Goal: Information Seeking & Learning: Compare options

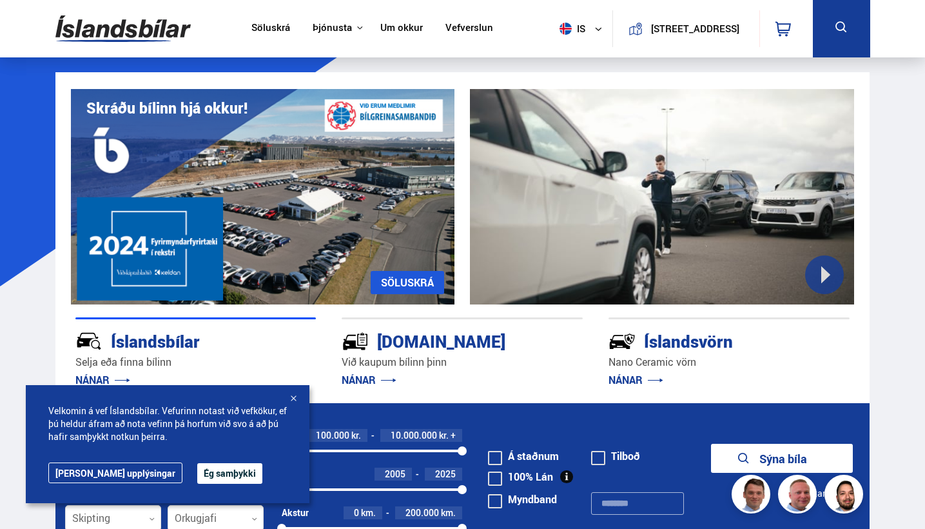
click at [293, 397] on div at bounding box center [293, 399] width 13 height 13
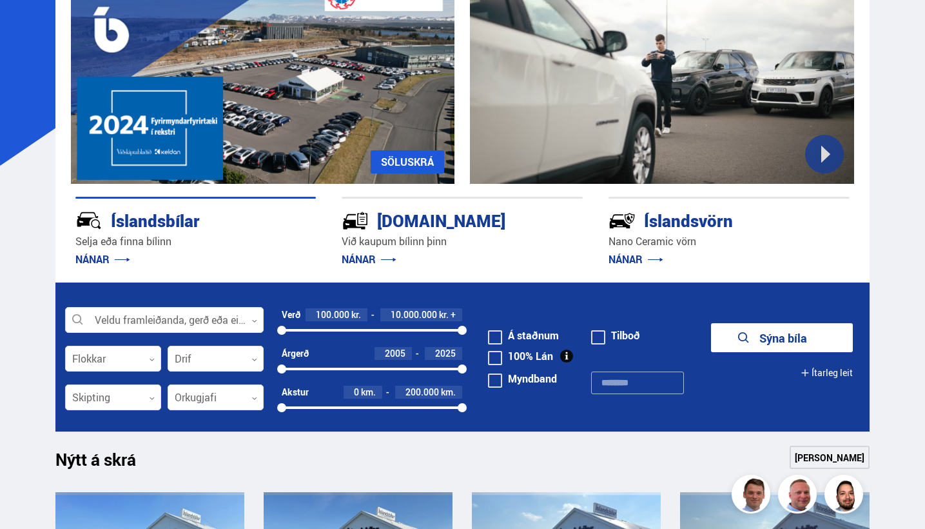
scroll to position [120, 0]
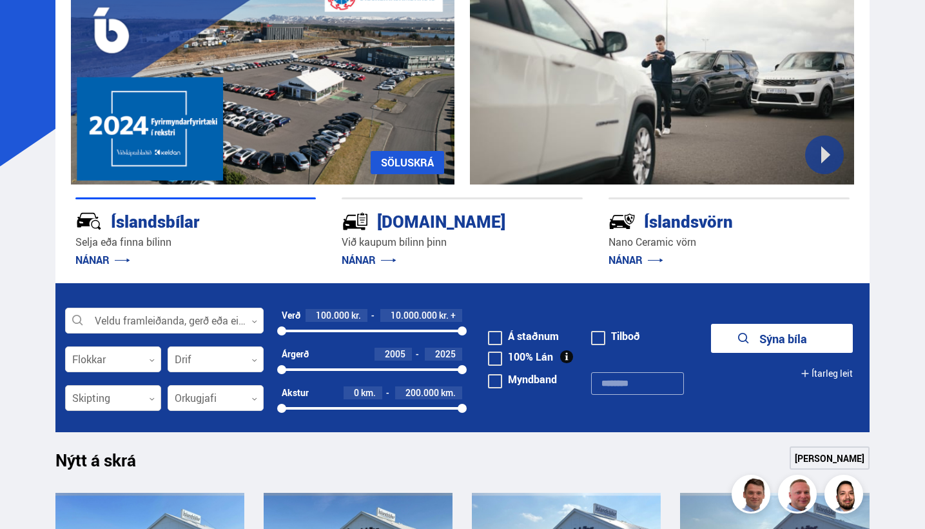
click at [149, 395] on div at bounding box center [113, 399] width 96 height 26
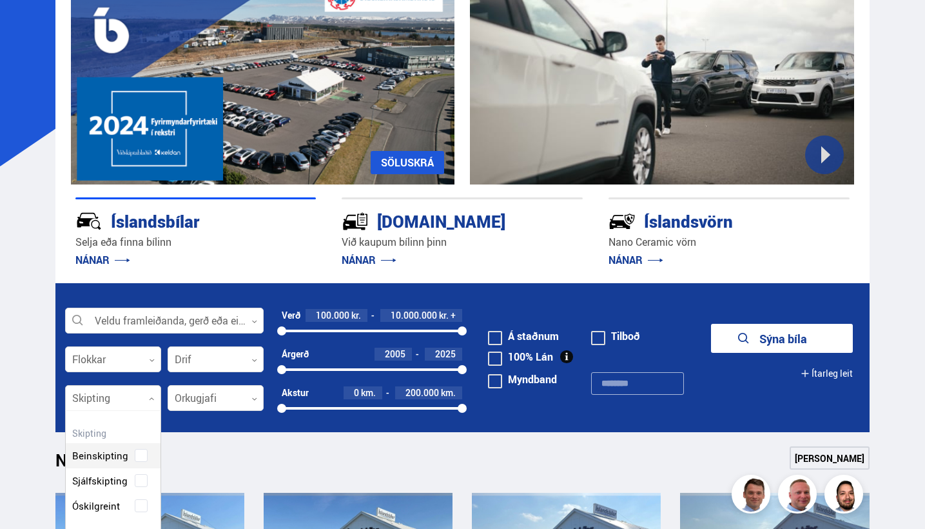
scroll to position [118, 95]
click at [141, 479] on div "Beinskipting Sjálfskipting Óskilgreint" at bounding box center [113, 471] width 95 height 94
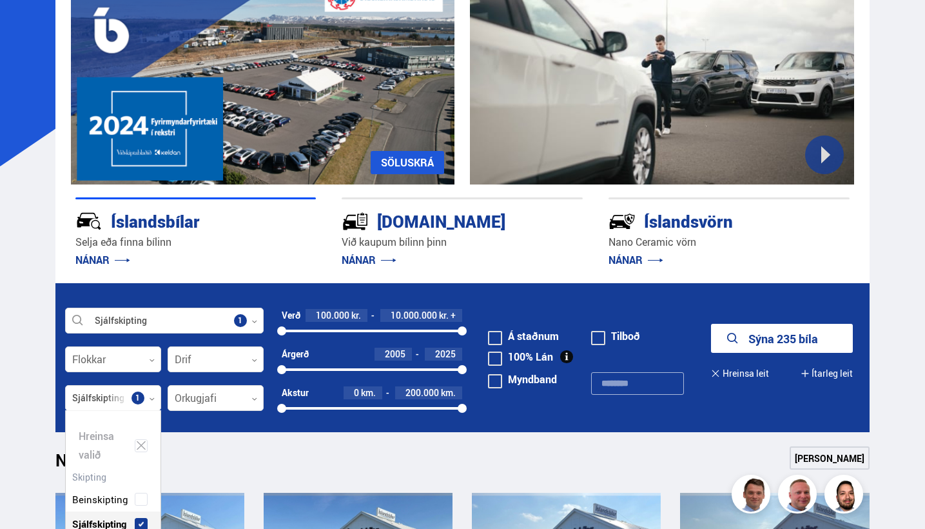
click at [780, 339] on button "Sýna 235 bíla" at bounding box center [782, 338] width 142 height 29
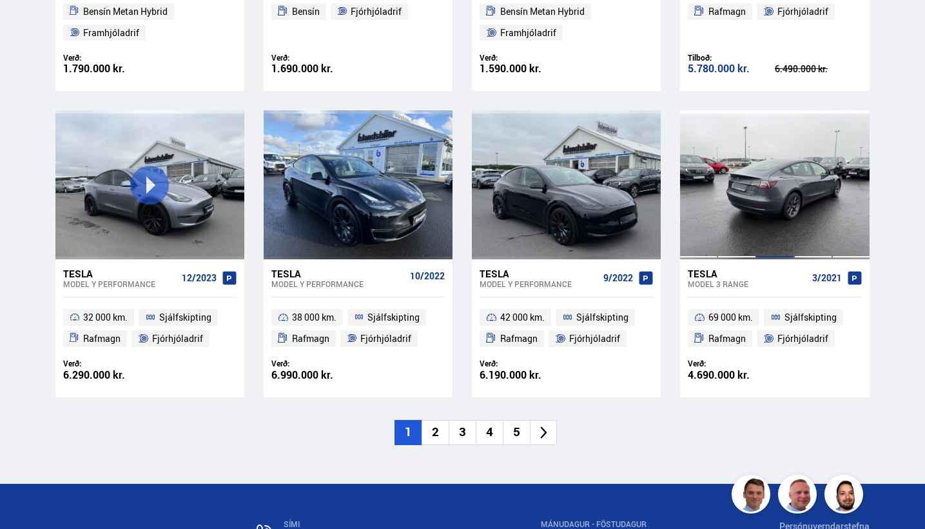
scroll to position [1894, 0]
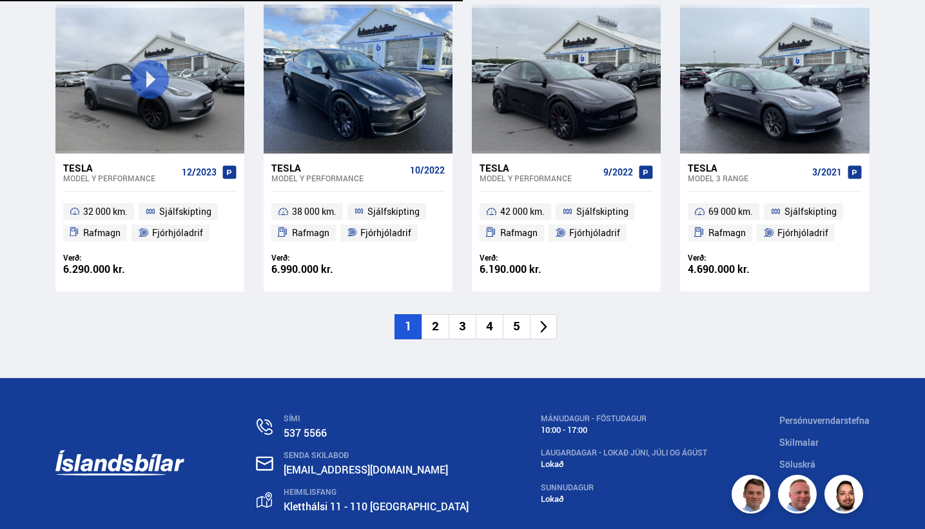
click at [442, 318] on li "2" at bounding box center [435, 326] width 27 height 25
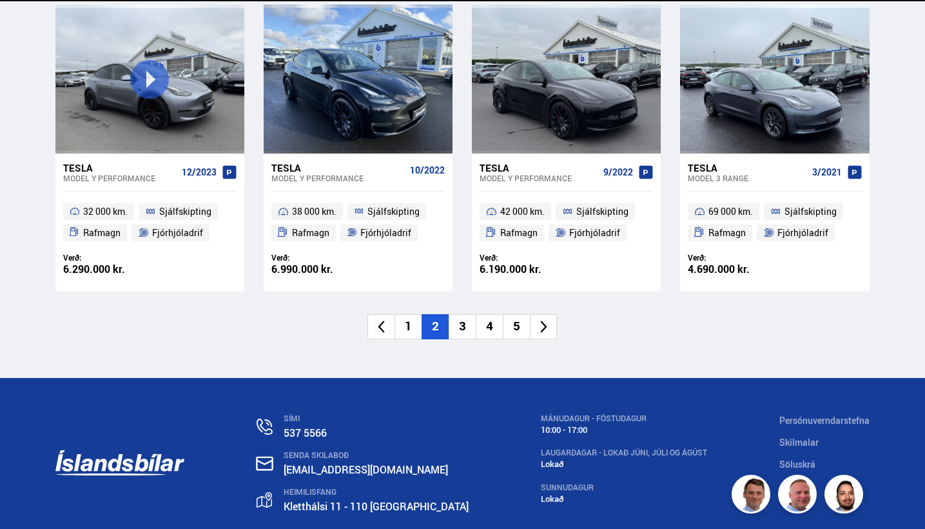
scroll to position [0, 0]
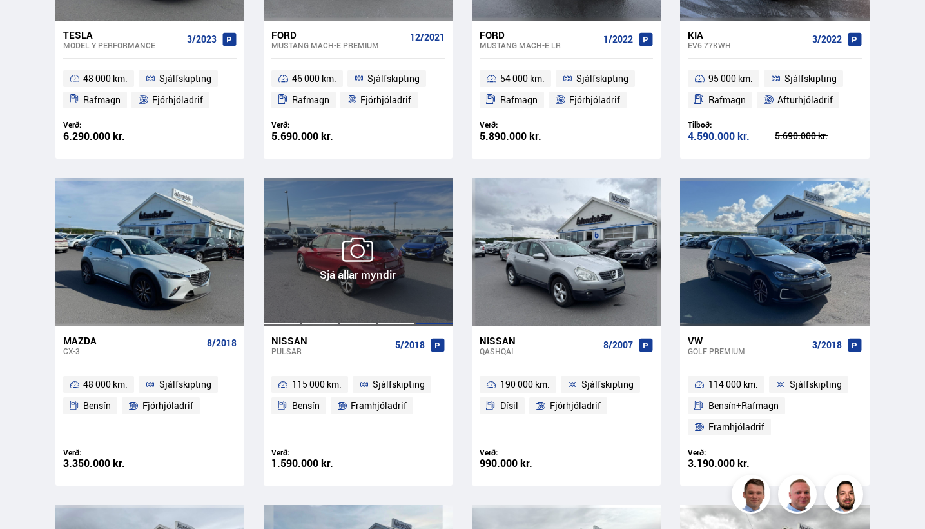
scroll to position [751, 0]
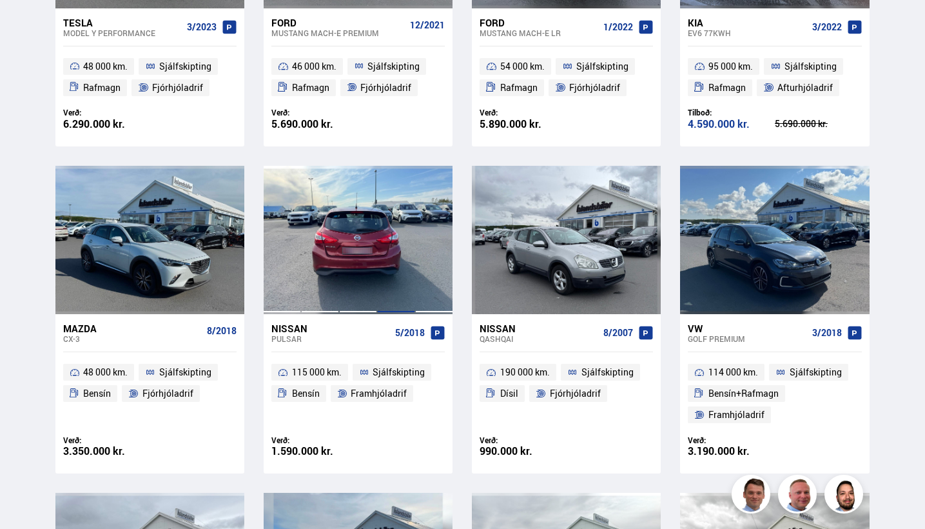
click at [411, 219] on div at bounding box center [396, 240] width 38 height 148
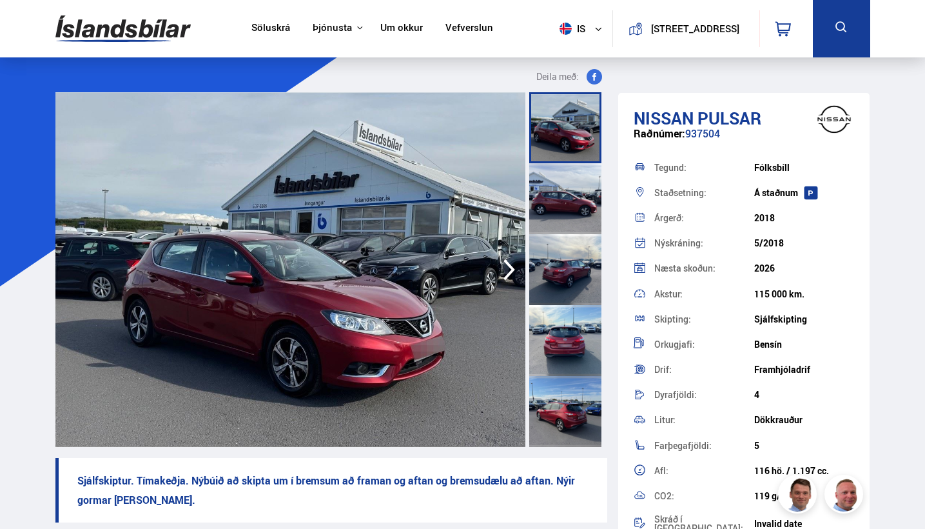
scroll to position [67, 0]
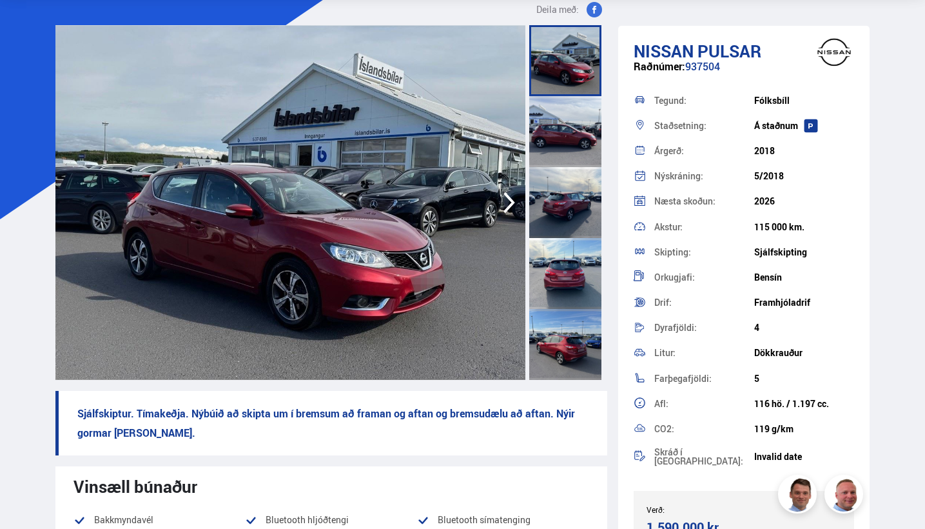
click at [571, 342] on div at bounding box center [565, 344] width 72 height 71
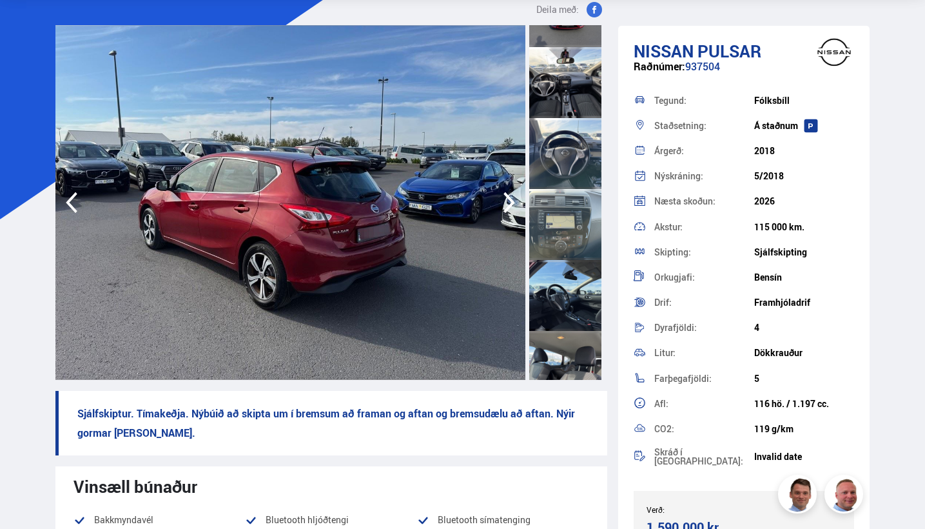
scroll to position [549, 0]
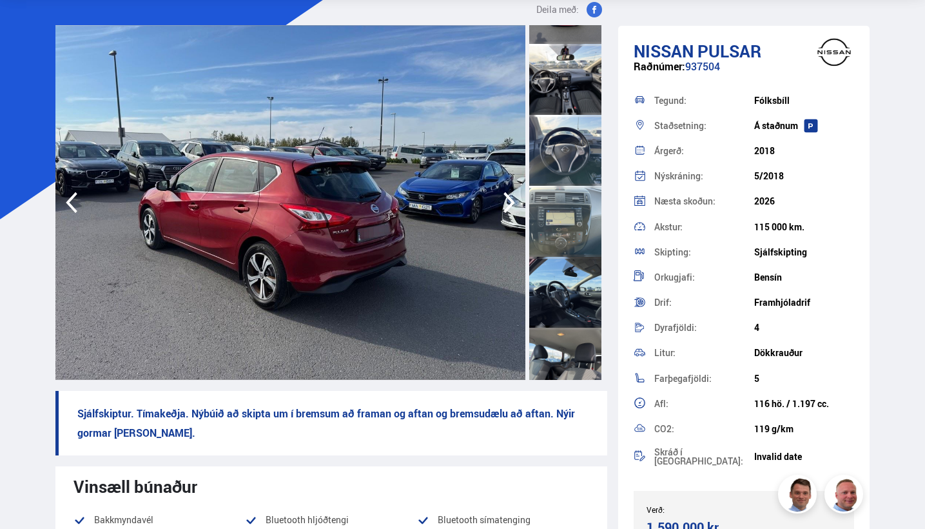
click at [577, 153] on div at bounding box center [565, 150] width 72 height 71
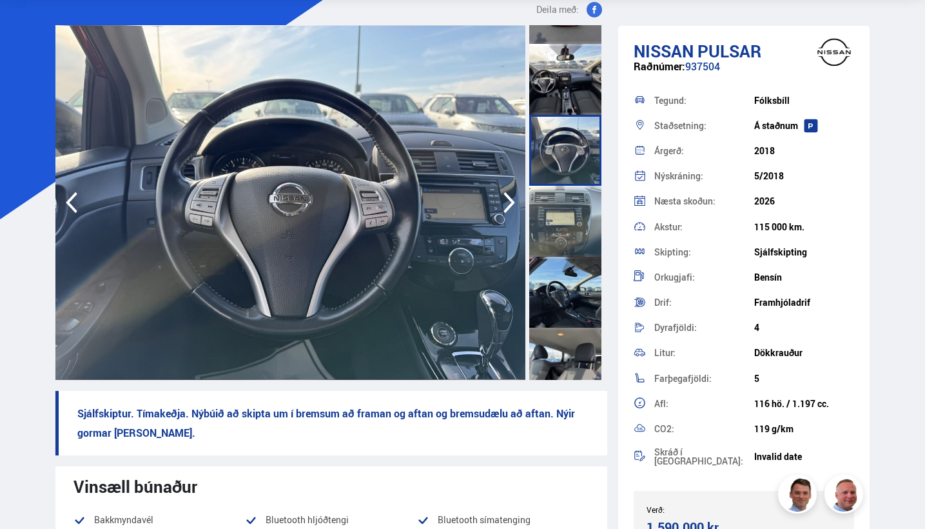
click at [562, 79] on div at bounding box center [565, 79] width 72 height 71
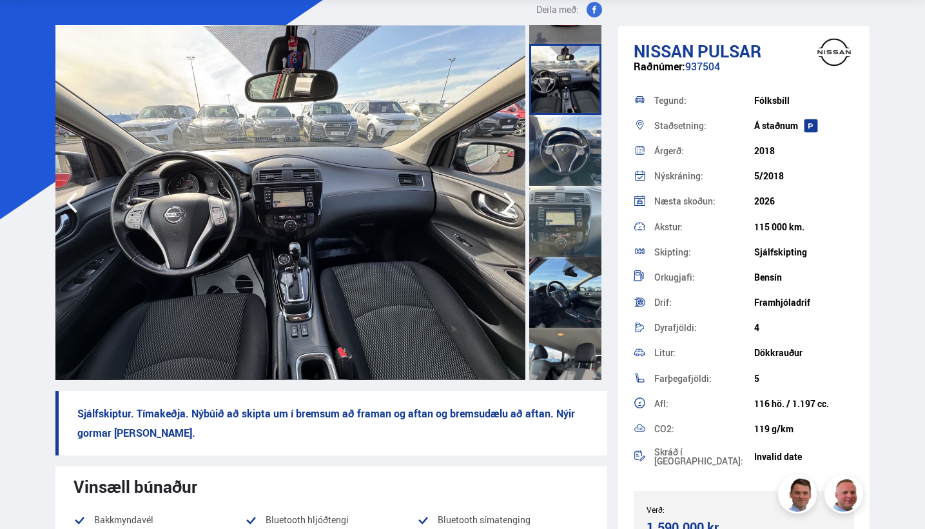
click at [552, 229] on div at bounding box center [565, 221] width 72 height 71
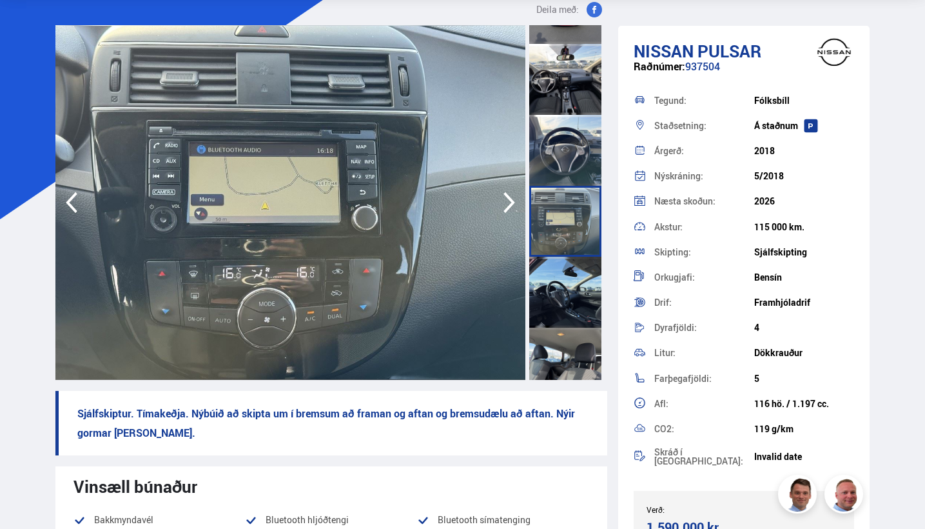
click at [557, 291] on div at bounding box center [565, 292] width 72 height 71
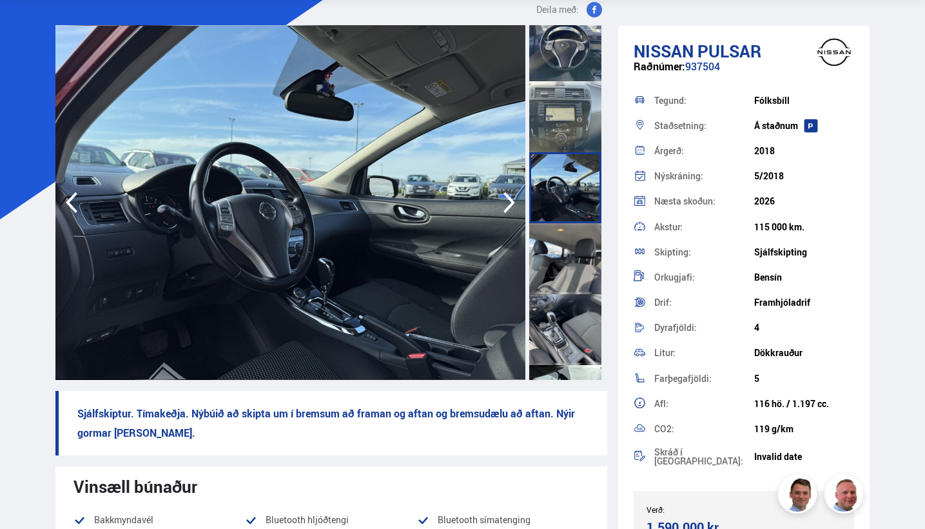
scroll to position [664, 0]
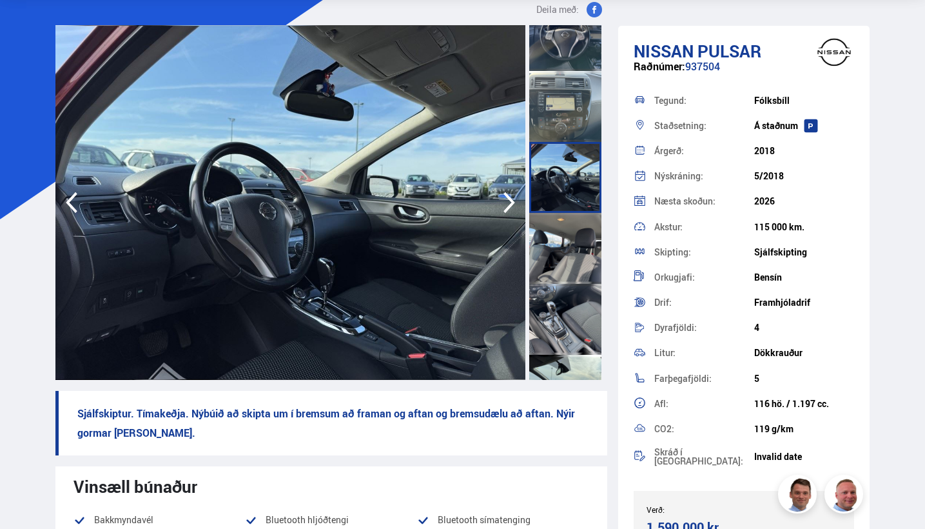
click at [566, 180] on div at bounding box center [565, 177] width 72 height 71
click at [562, 159] on div at bounding box center [565, 177] width 72 height 71
click at [557, 181] on div at bounding box center [565, 177] width 72 height 71
click at [557, 262] on div at bounding box center [565, 248] width 72 height 71
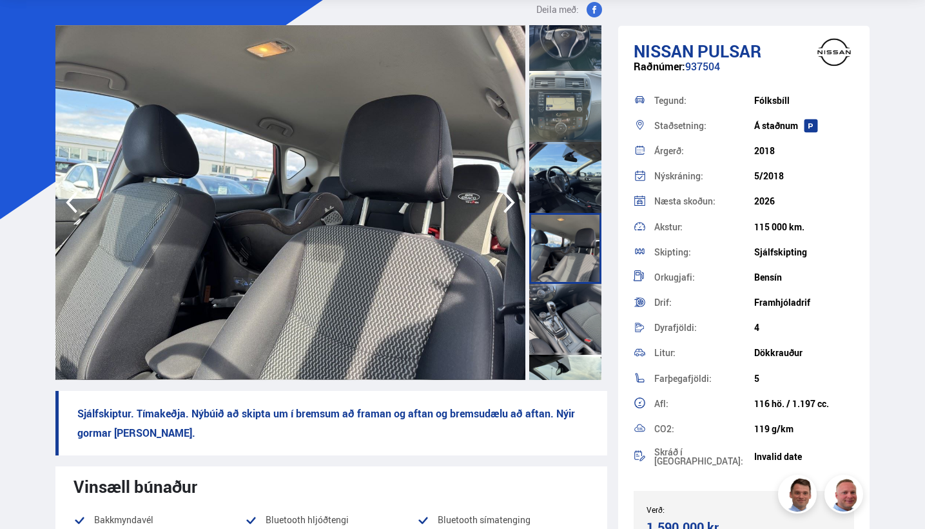
click at [557, 313] on div at bounding box center [565, 319] width 72 height 71
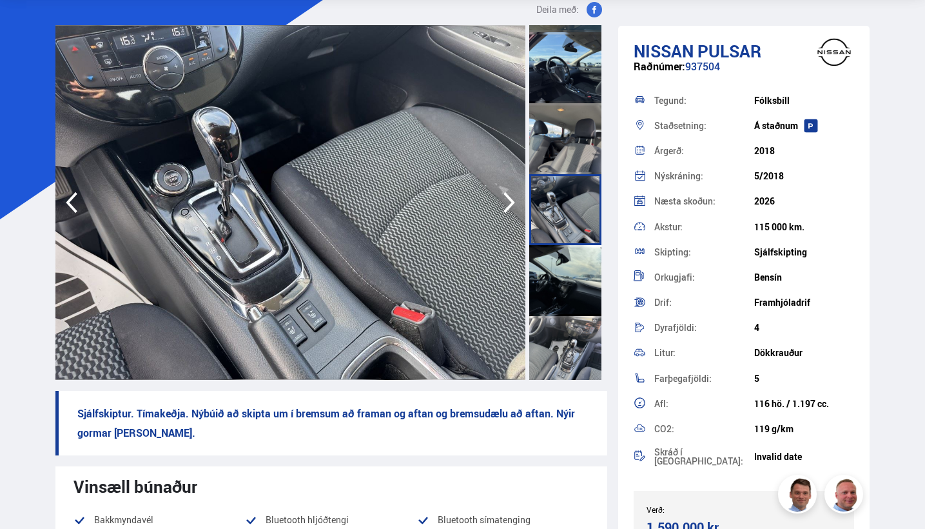
scroll to position [779, 0]
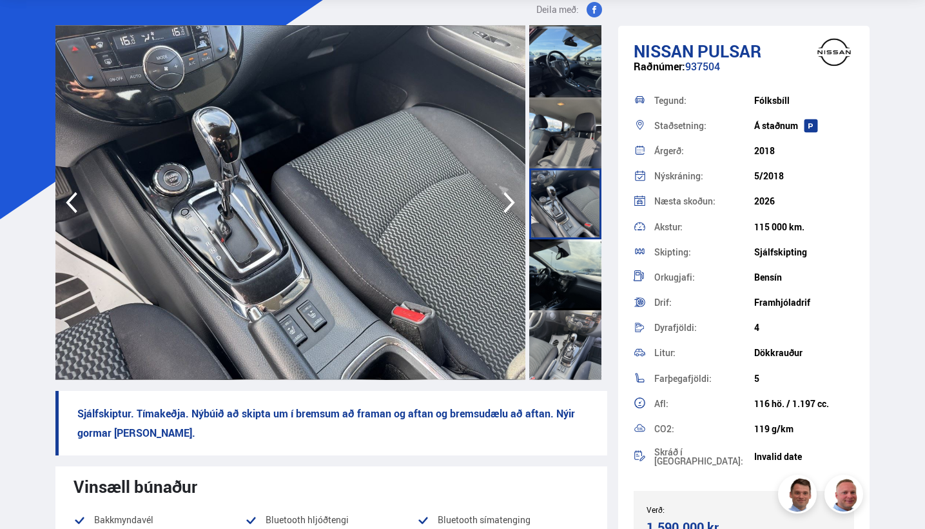
click at [562, 261] on div at bounding box center [565, 274] width 72 height 71
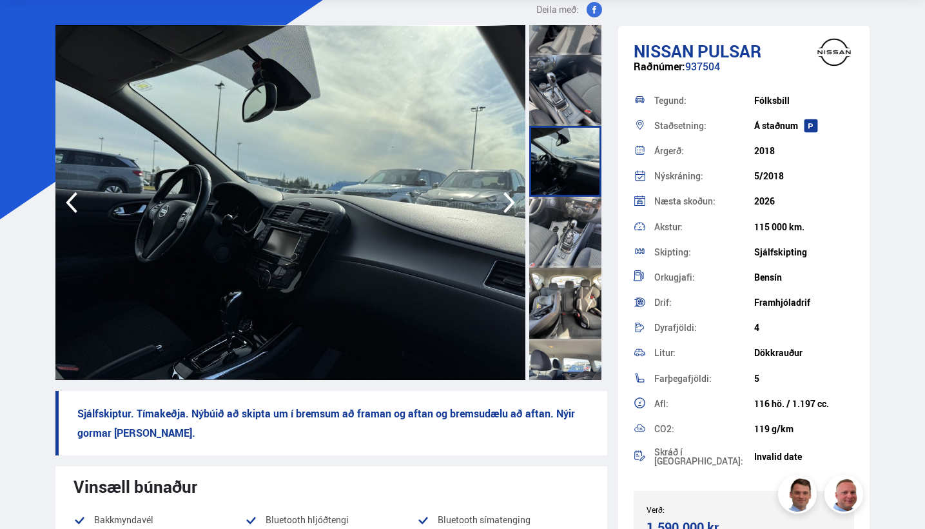
scroll to position [899, 0]
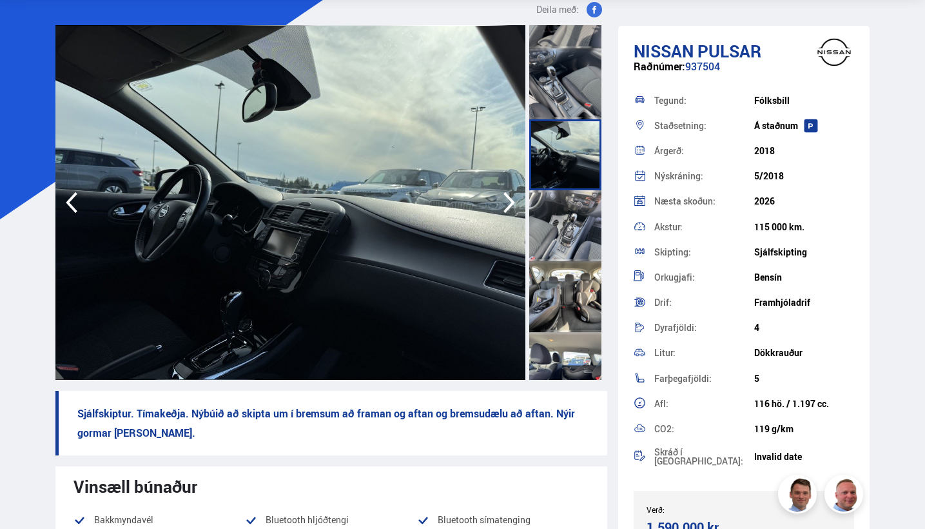
click at [560, 231] on div at bounding box center [565, 225] width 72 height 71
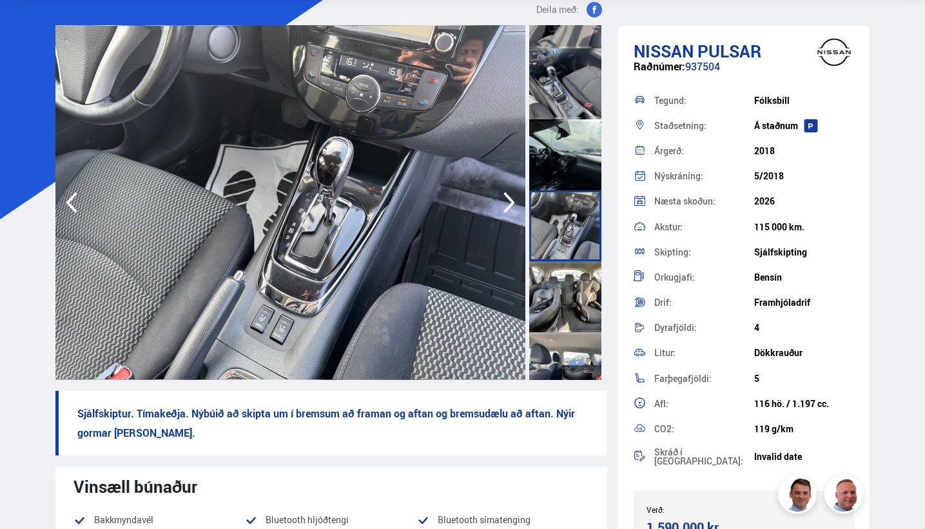
click at [560, 303] on div at bounding box center [565, 296] width 72 height 71
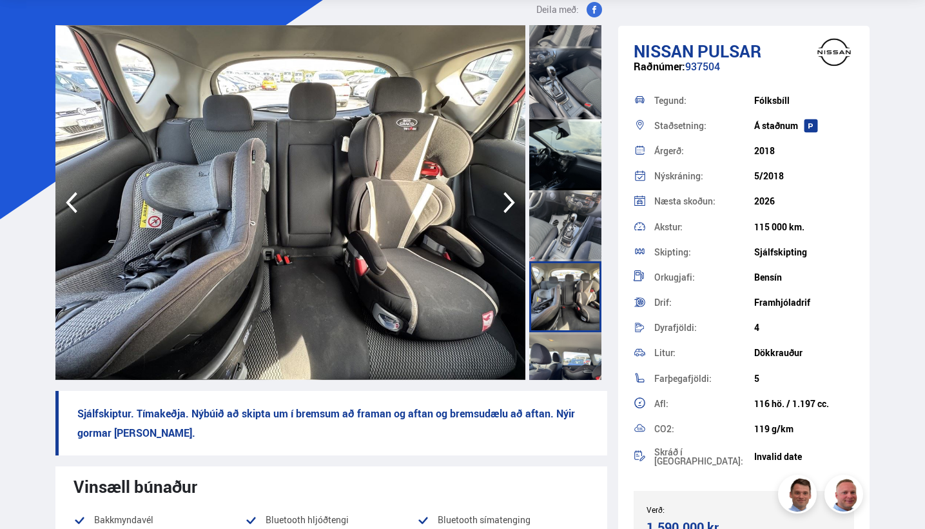
click at [561, 346] on div at bounding box center [565, 367] width 72 height 71
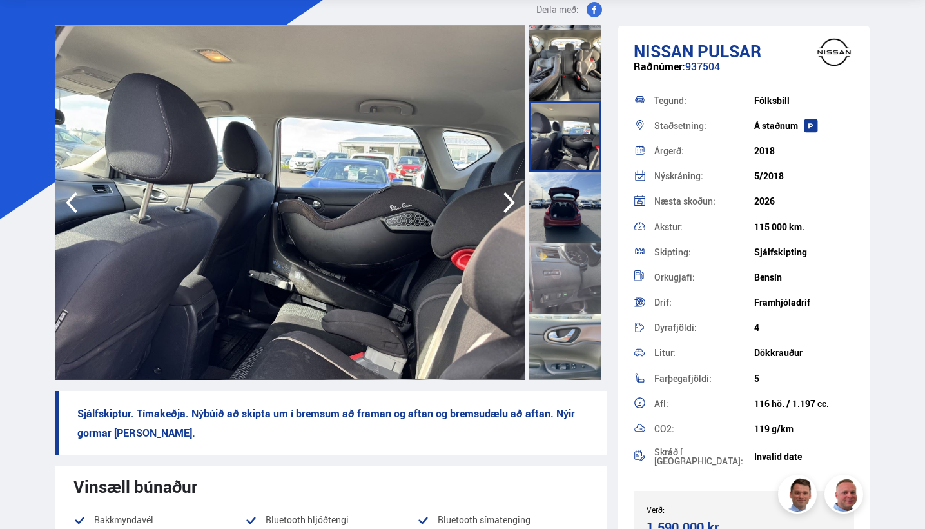
scroll to position [1131, 0]
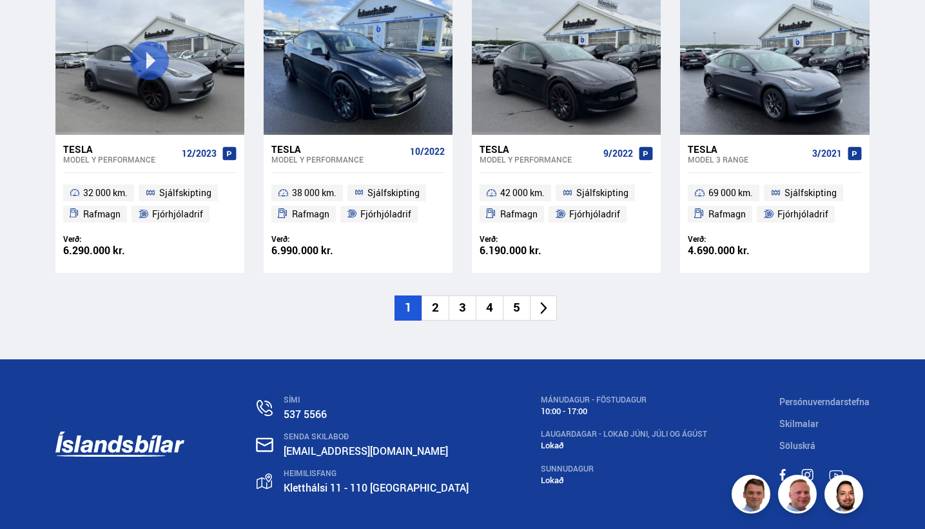
scroll to position [1914, 0]
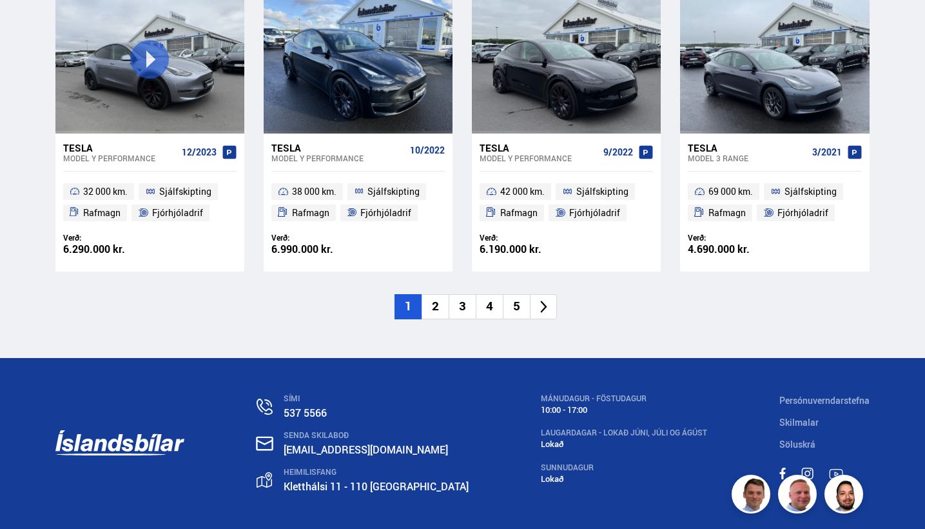
click at [441, 299] on li "2" at bounding box center [435, 306] width 27 height 25
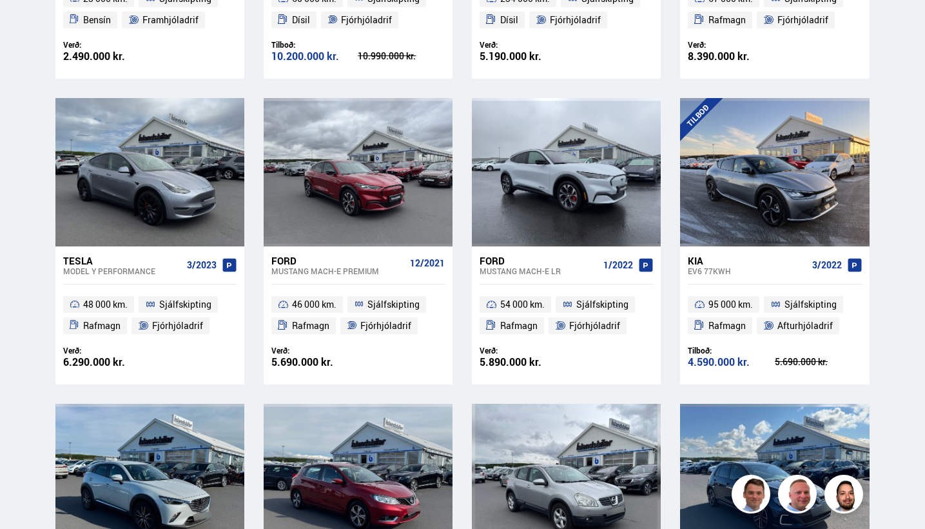
scroll to position [285, 0]
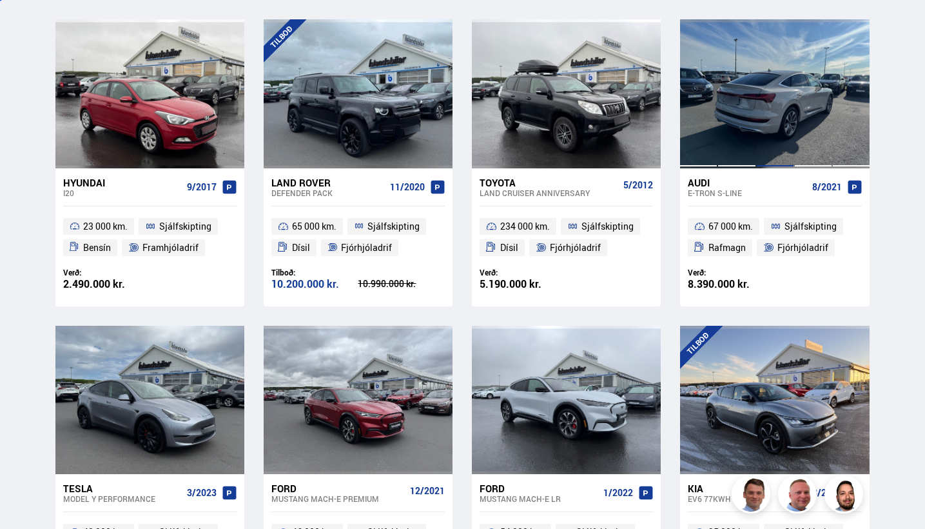
click at [773, 115] on div at bounding box center [775, 93] width 38 height 148
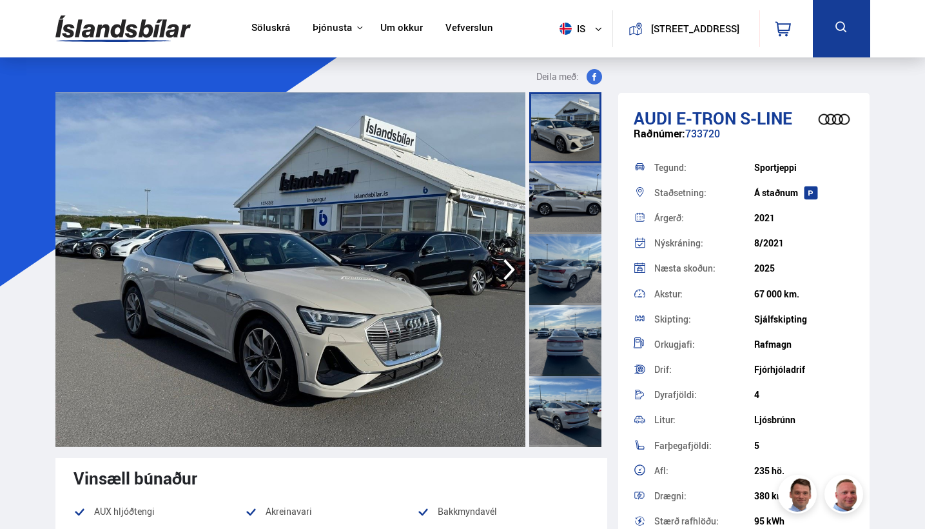
click at [574, 391] on div at bounding box center [565, 411] width 72 height 71
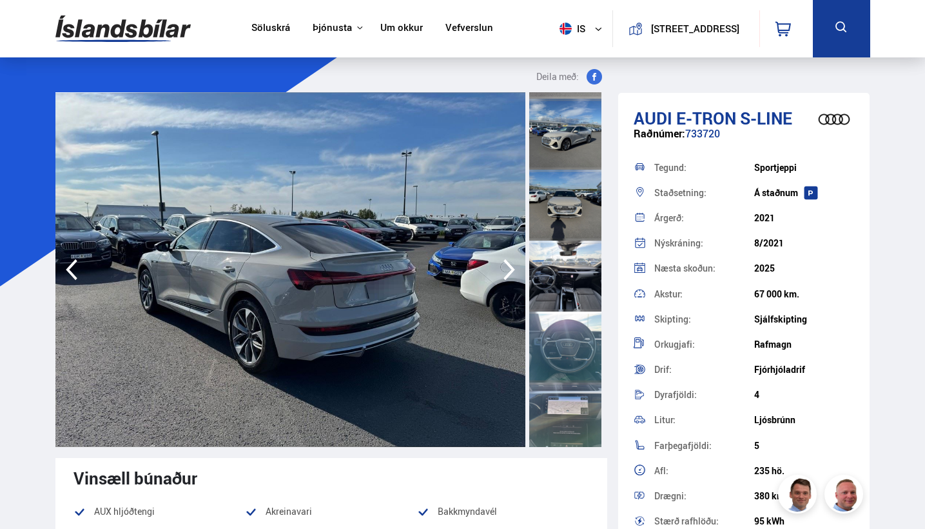
scroll to position [424, 0]
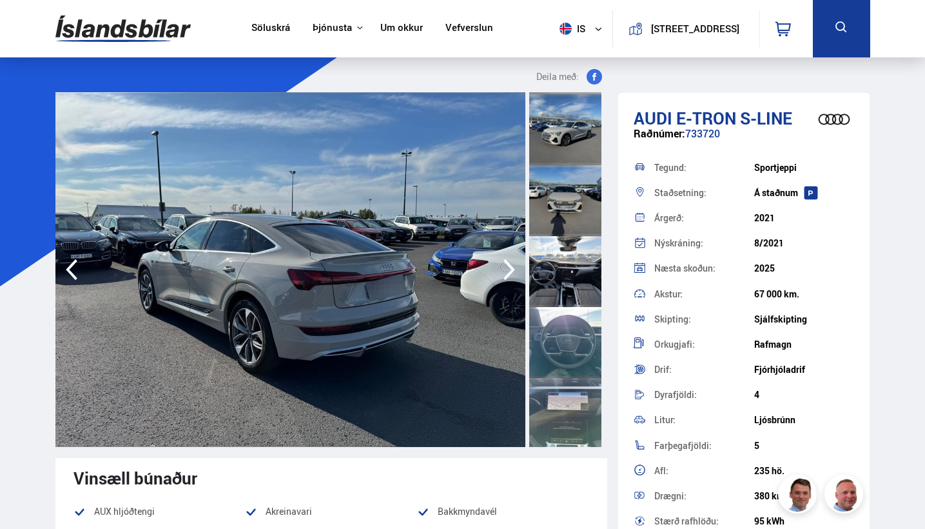
click at [548, 306] on div at bounding box center [565, 271] width 72 height 71
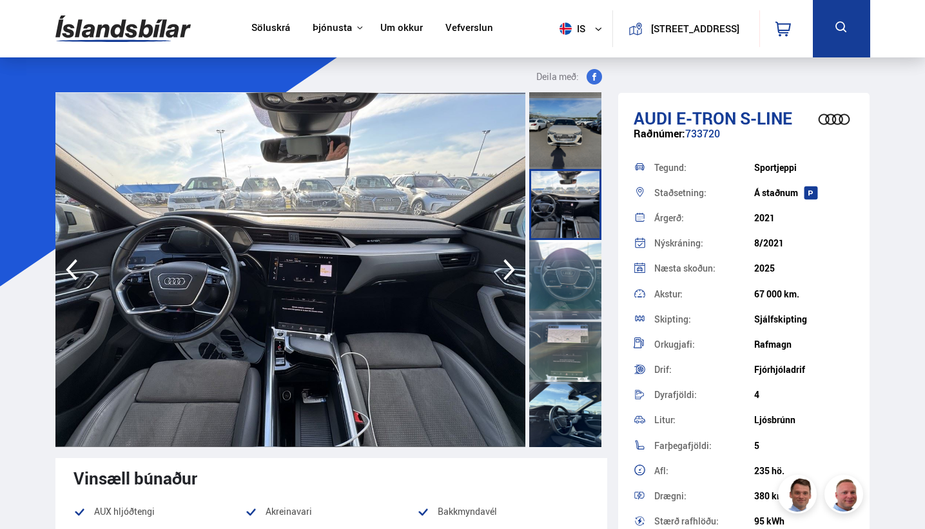
scroll to position [499, 0]
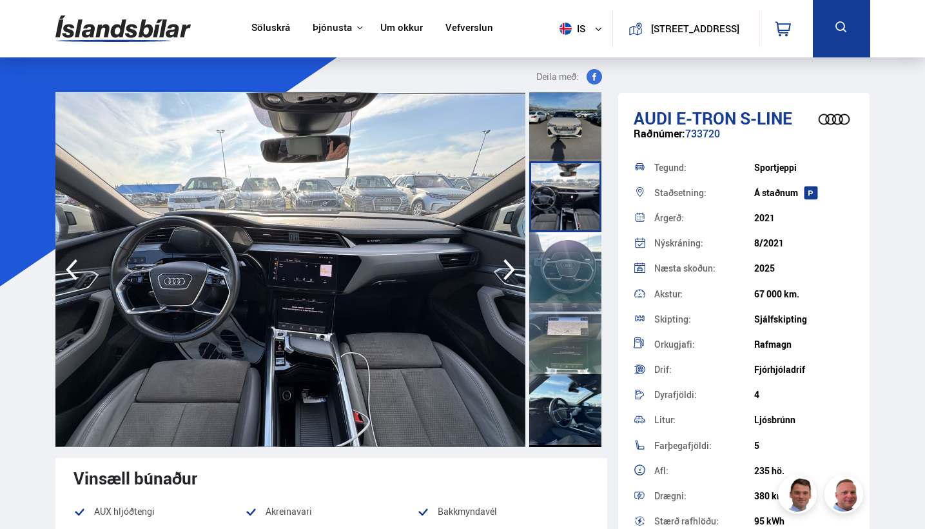
click at [556, 287] on div at bounding box center [565, 267] width 72 height 71
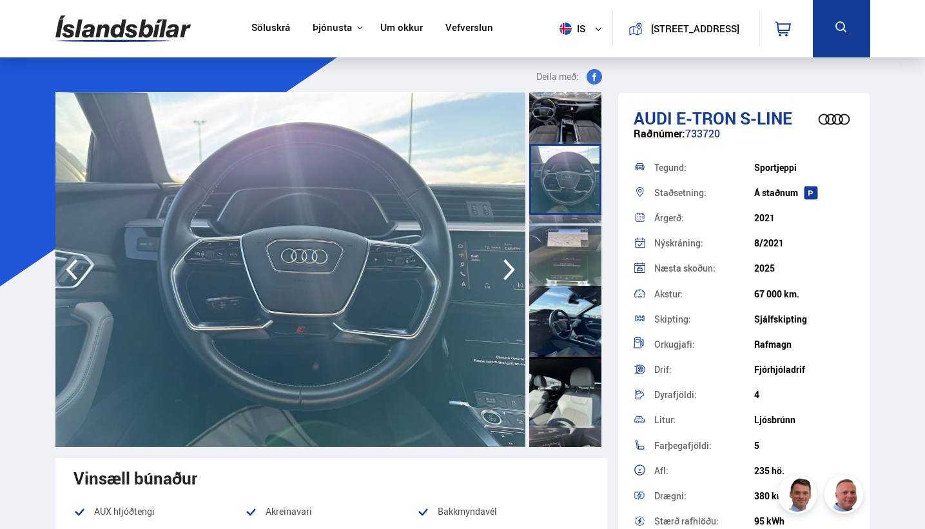
scroll to position [589, 0]
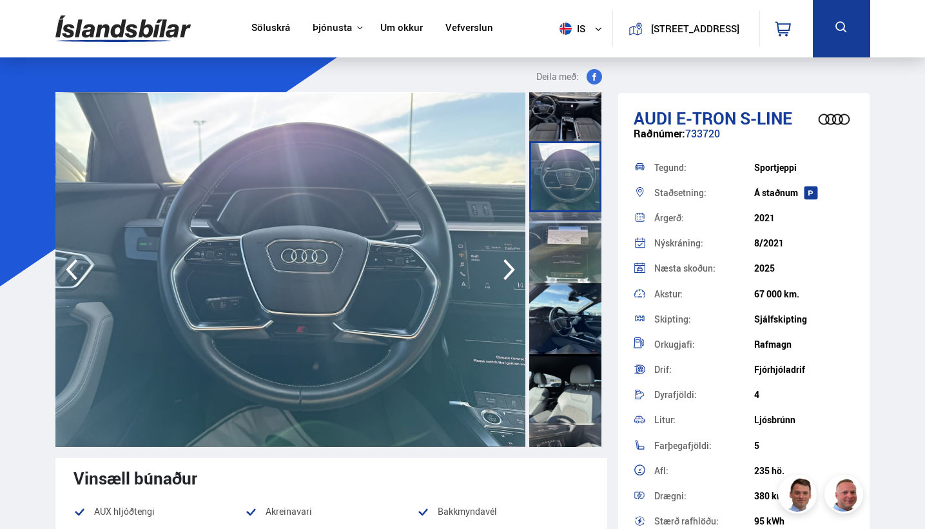
click at [564, 259] on div at bounding box center [565, 247] width 72 height 71
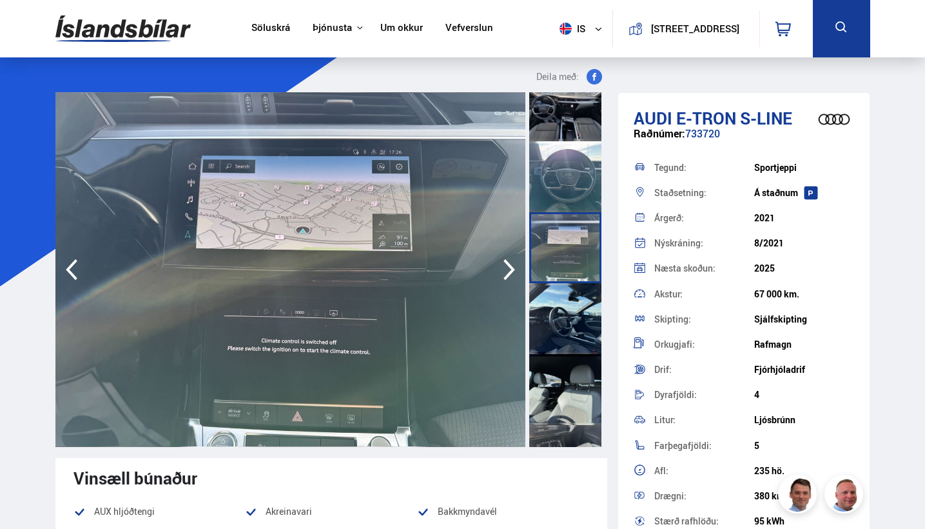
click at [564, 317] on div at bounding box center [565, 318] width 72 height 71
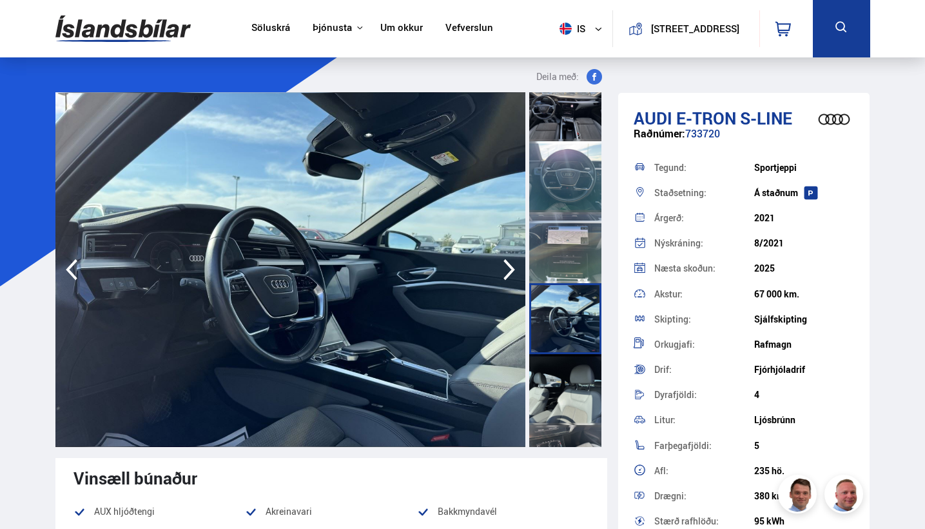
click at [573, 368] on div at bounding box center [565, 389] width 72 height 71
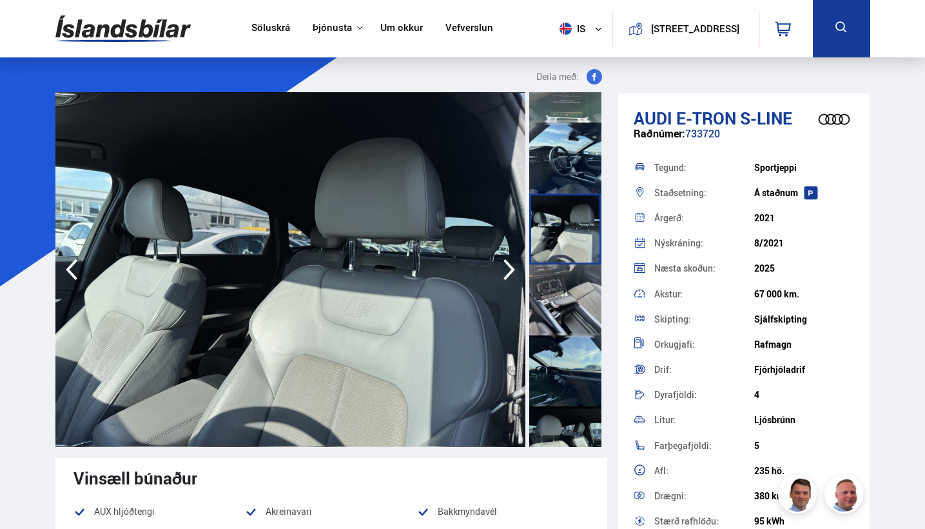
scroll to position [751, 0]
click at [571, 308] on div at bounding box center [565, 298] width 72 height 71
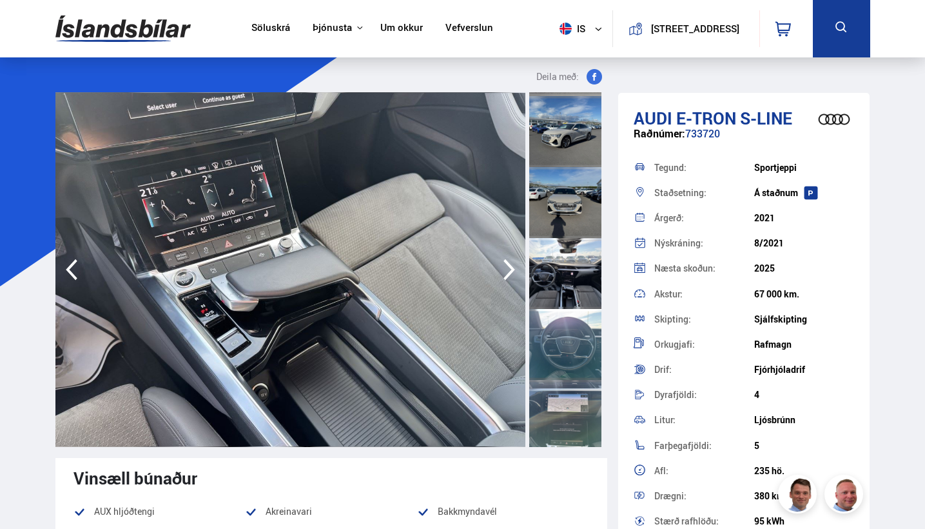
scroll to position [144, 0]
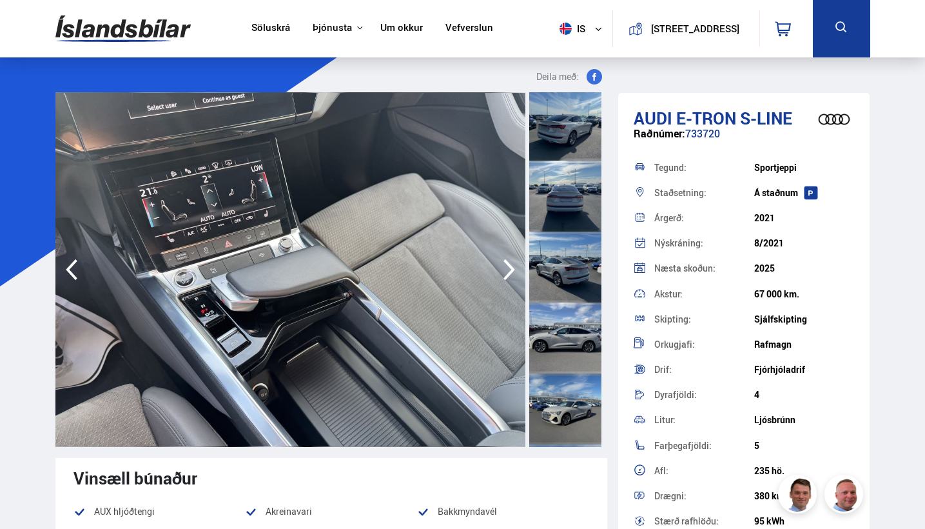
click at [456, 268] on img at bounding box center [290, 269] width 471 height 355
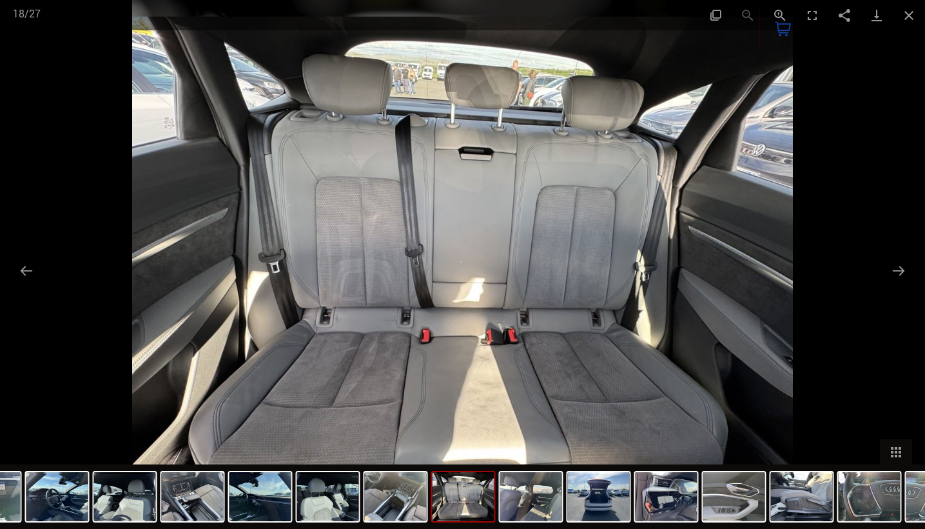
scroll to position [285, 0]
click at [906, 14] on button "Close gallery" at bounding box center [909, 15] width 32 height 30
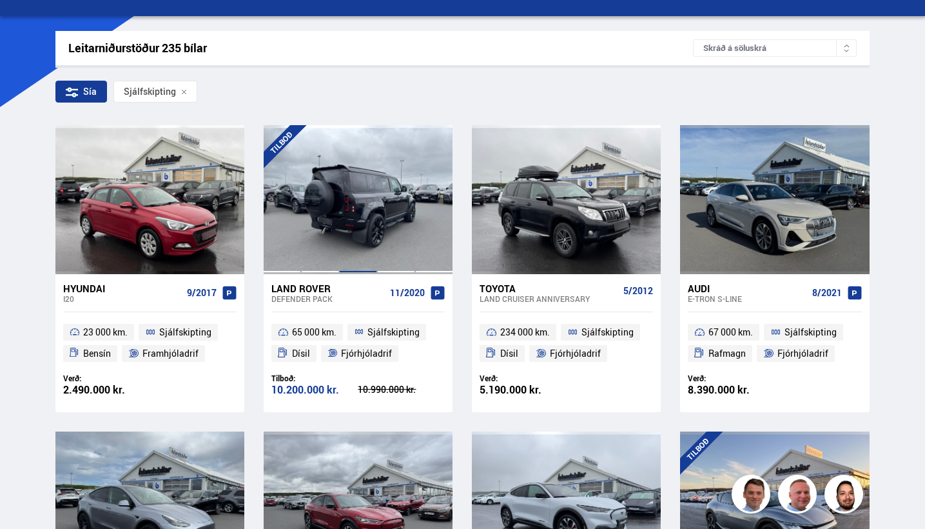
scroll to position [189, 0]
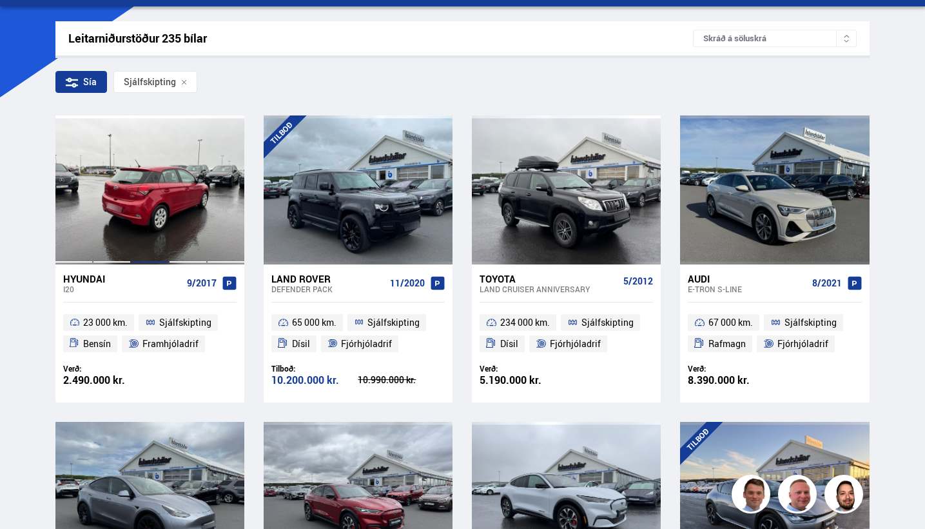
click at [153, 226] on div at bounding box center [150, 189] width 38 height 148
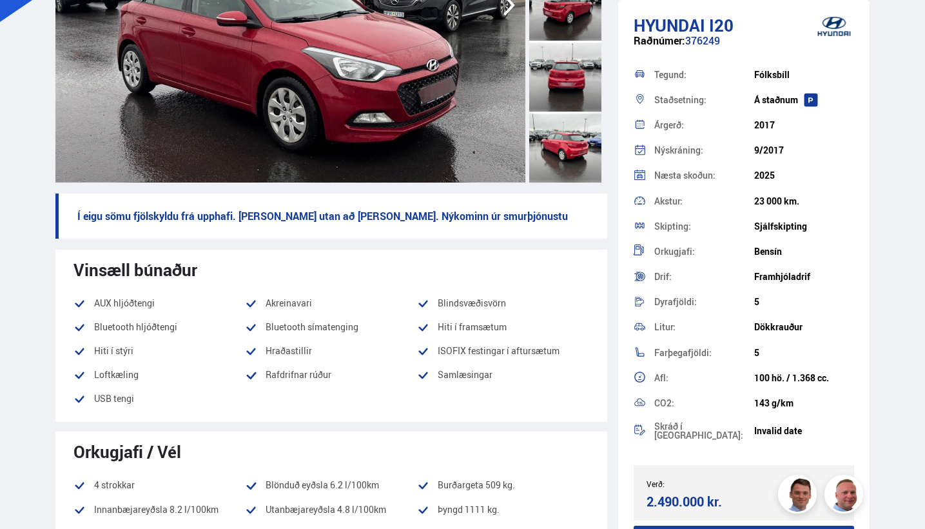
scroll to position [282, 0]
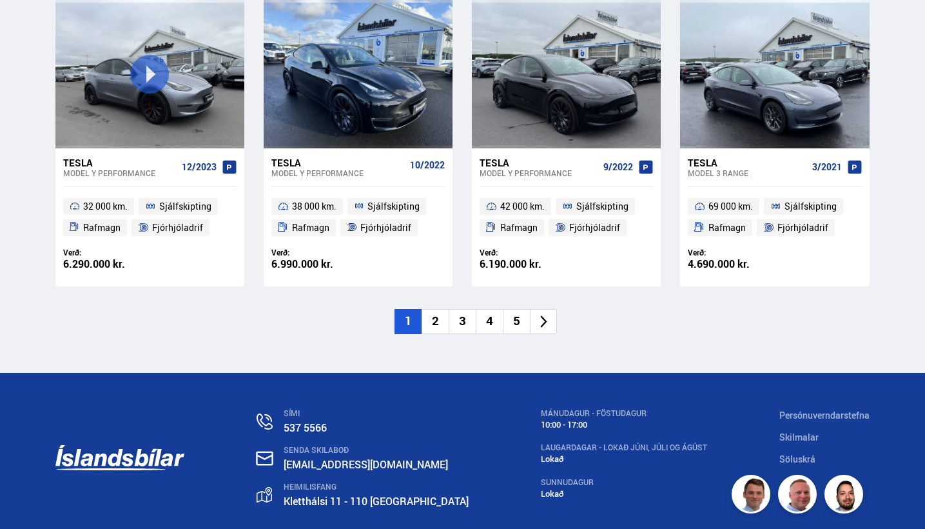
scroll to position [1904, 0]
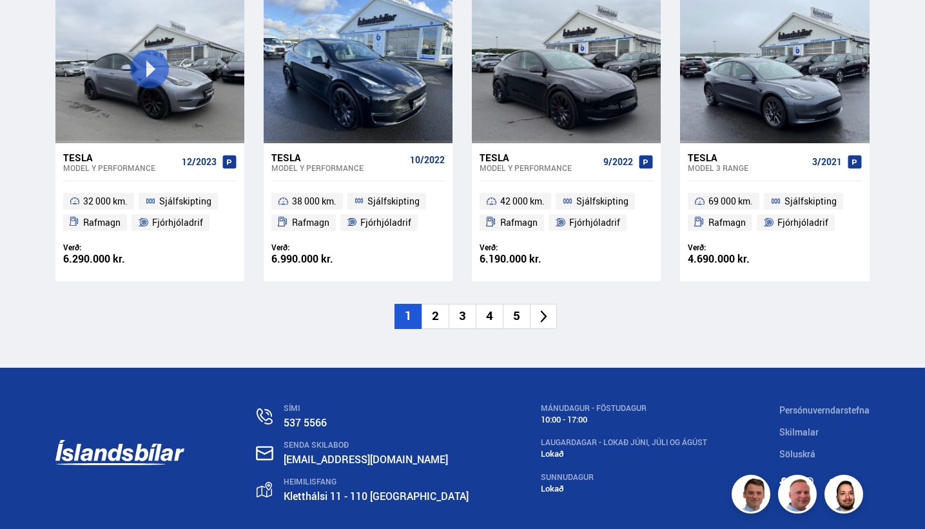
click at [436, 310] on li "2" at bounding box center [435, 316] width 27 height 25
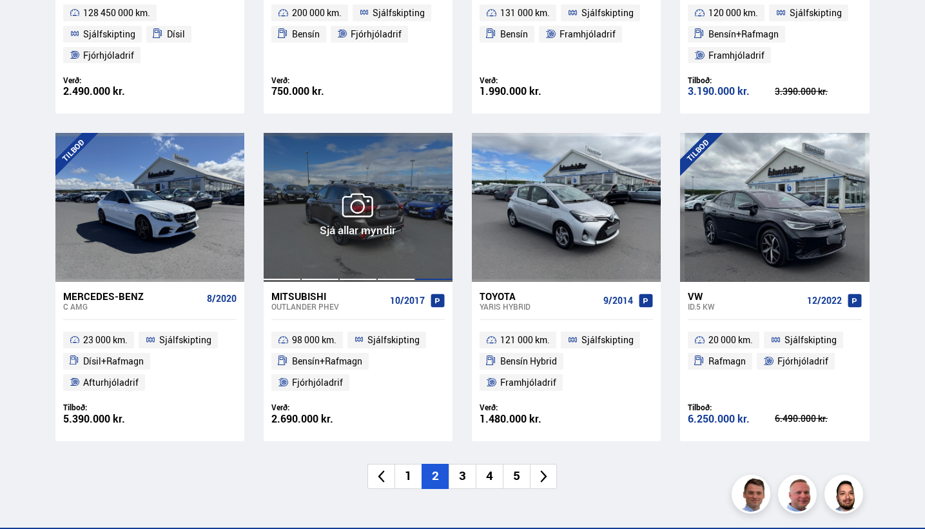
scroll to position [1766, 0]
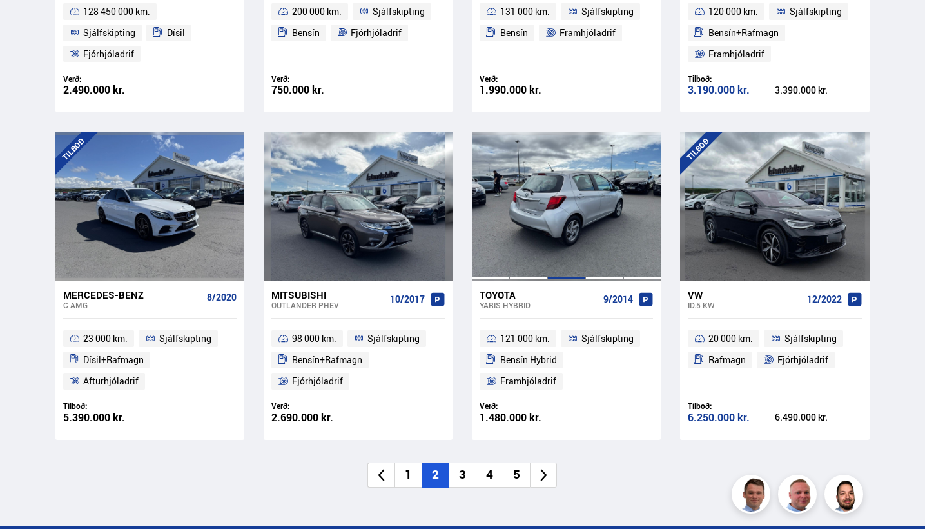
click at [560, 166] on div at bounding box center [567, 206] width 38 height 148
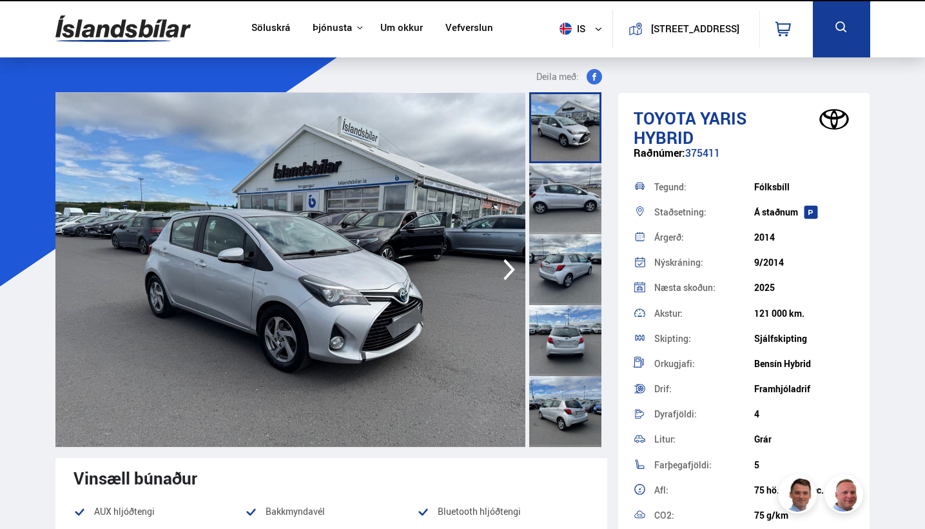
click at [560, 165] on div at bounding box center [565, 198] width 72 height 71
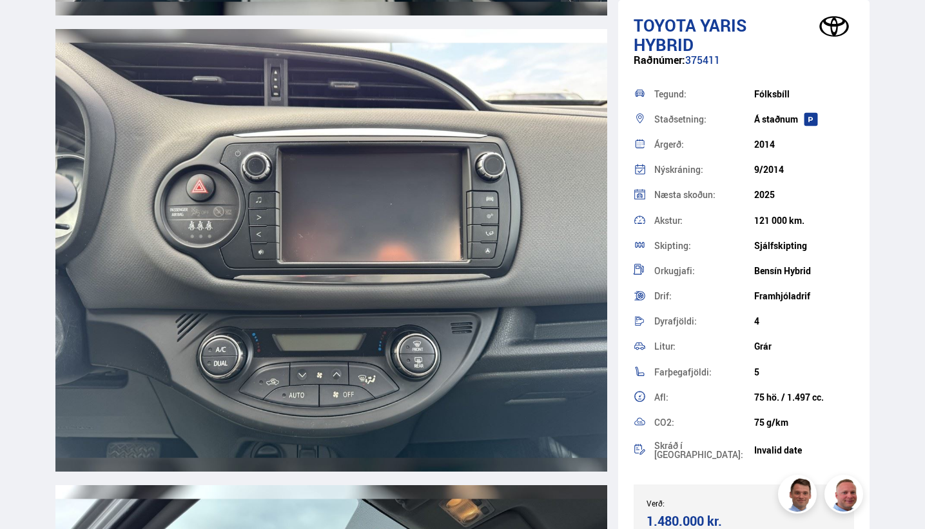
scroll to position [5833, 0]
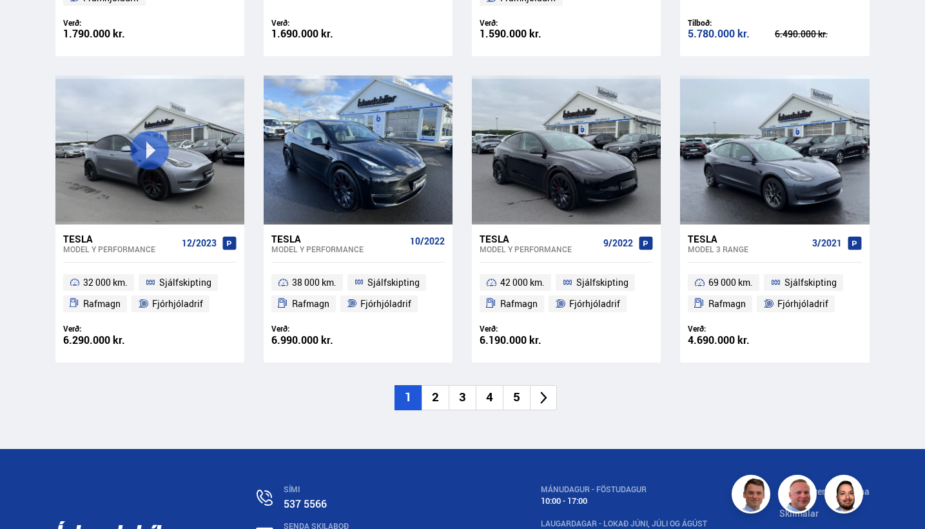
scroll to position [1824, 0]
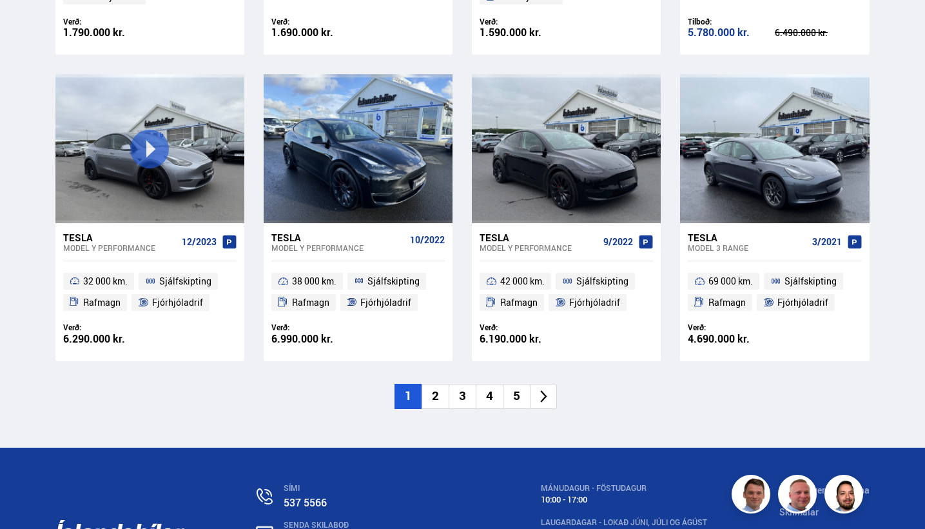
click at [433, 388] on li "2" at bounding box center [435, 396] width 27 height 25
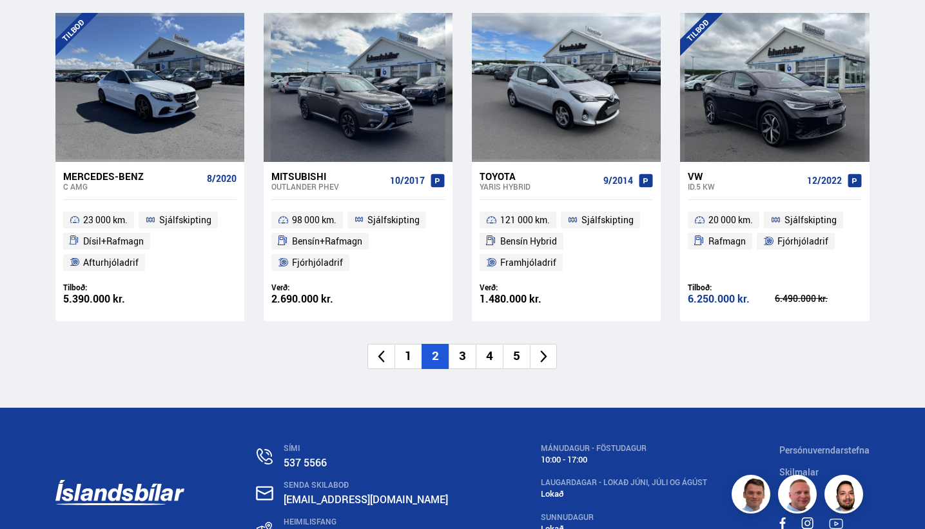
scroll to position [1890, 0]
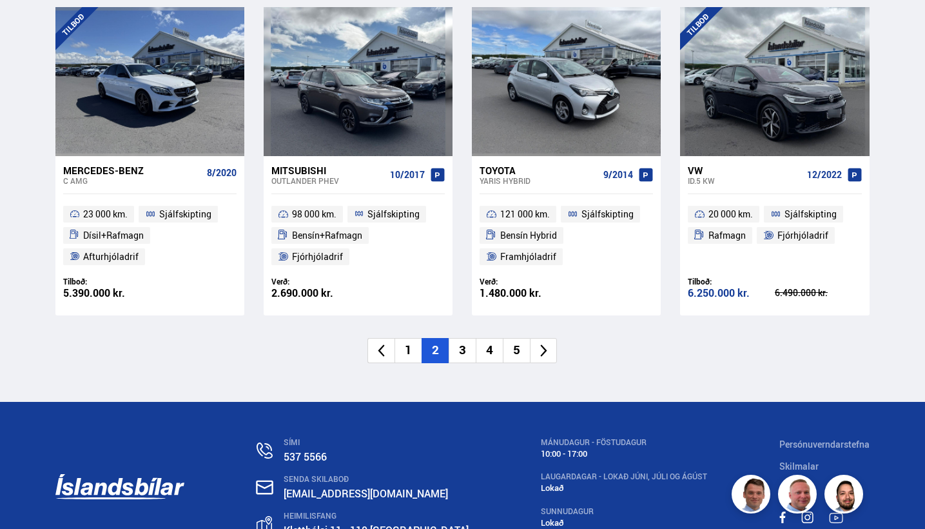
click at [469, 338] on li "3" at bounding box center [462, 350] width 27 height 25
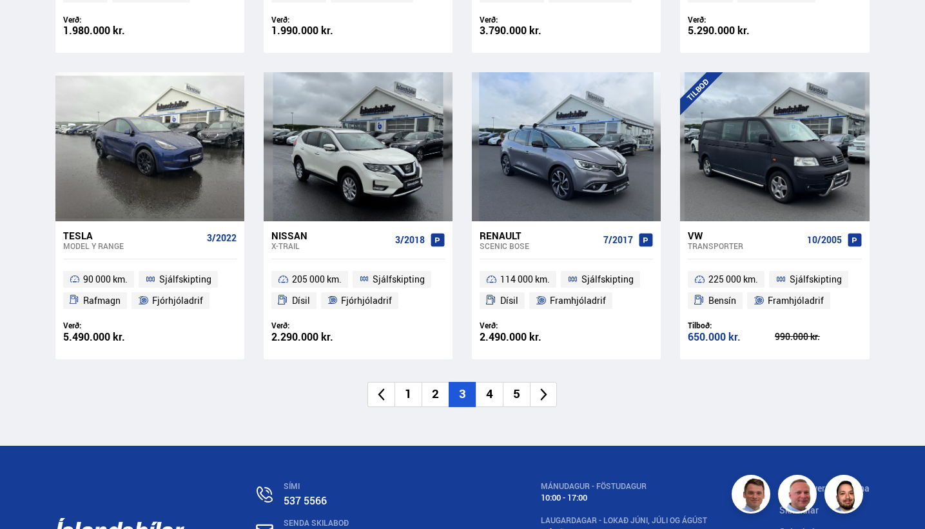
scroll to position [1848, 0]
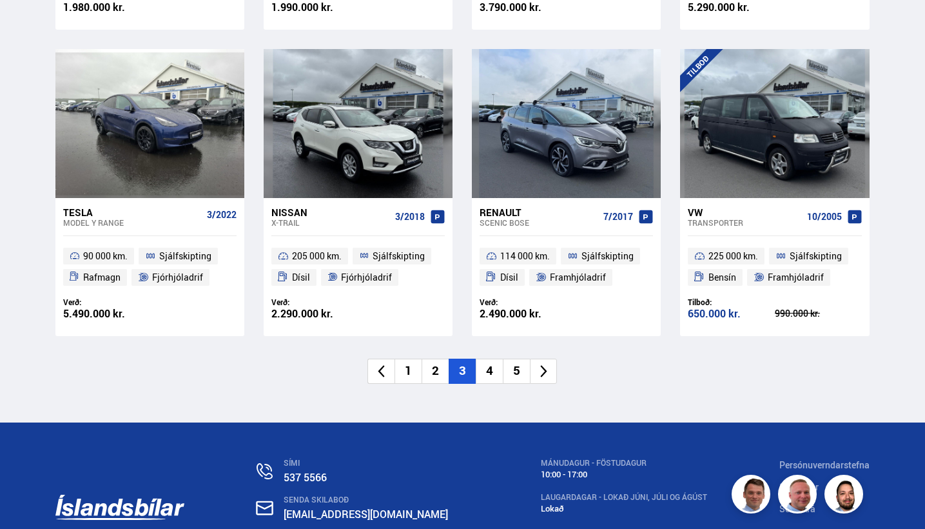
click at [489, 361] on li "4" at bounding box center [489, 371] width 27 height 25
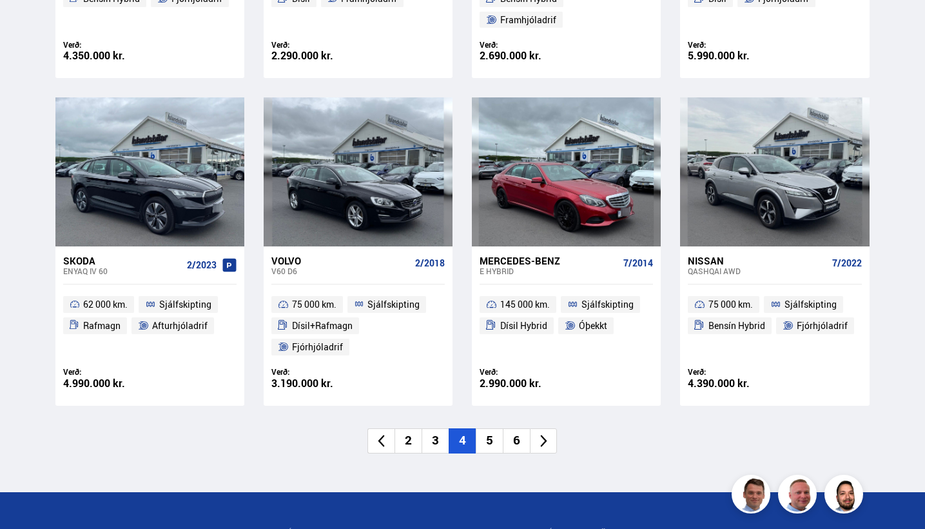
scroll to position [1803, 0]
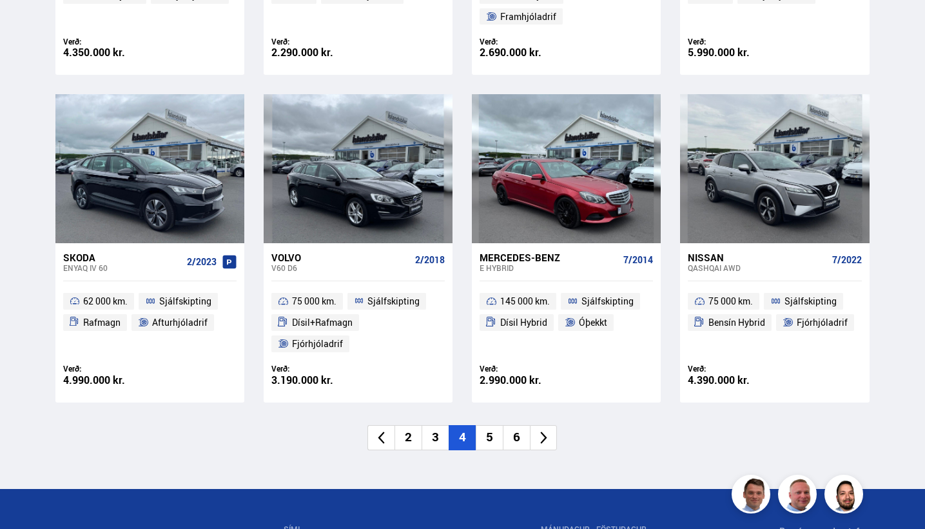
click at [493, 425] on li "5" at bounding box center [489, 437] width 27 height 25
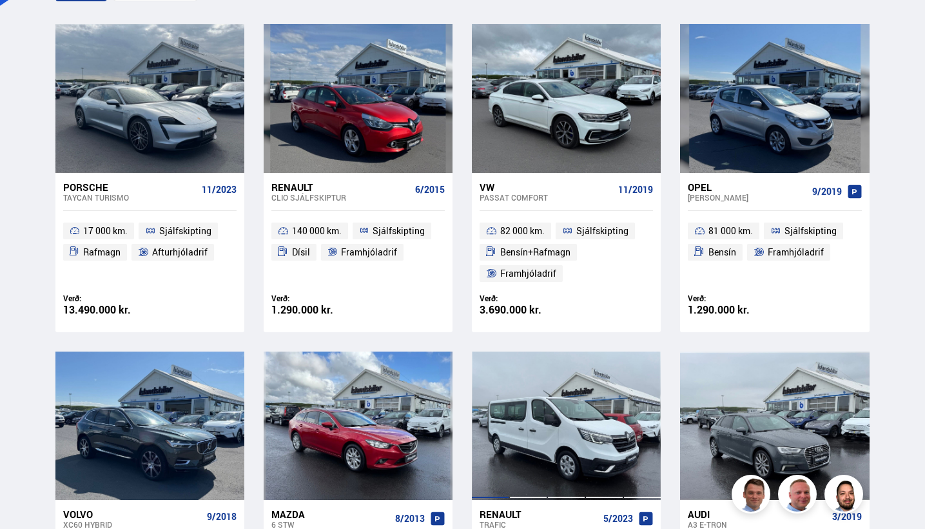
scroll to position [281, 0]
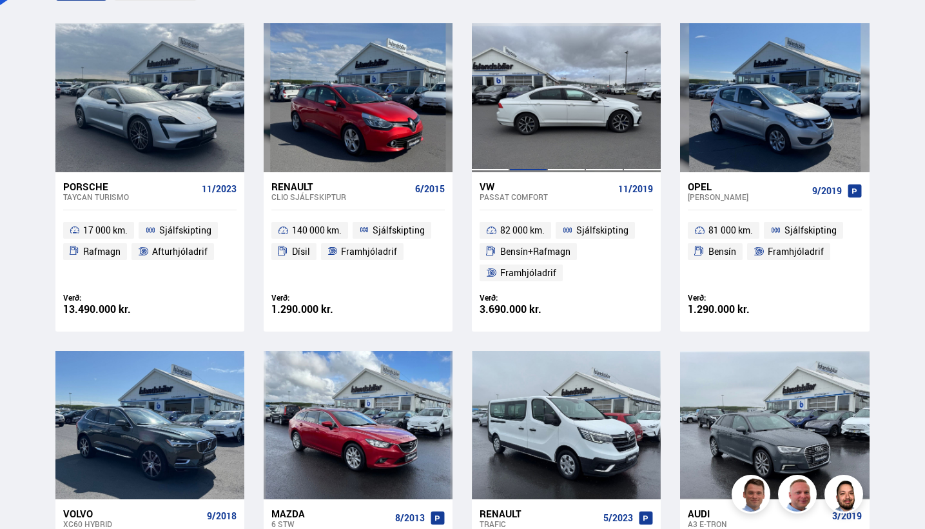
click at [540, 152] on div at bounding box center [528, 97] width 38 height 148
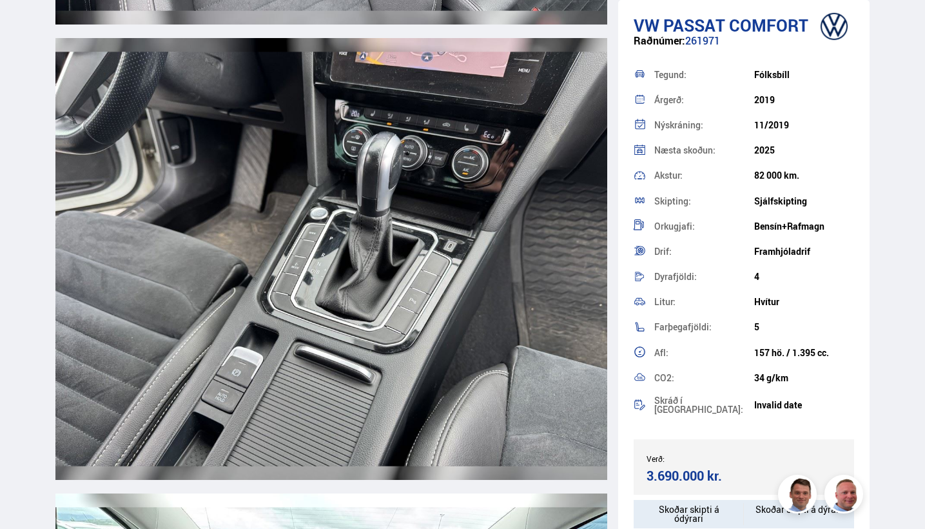
scroll to position [8643, 0]
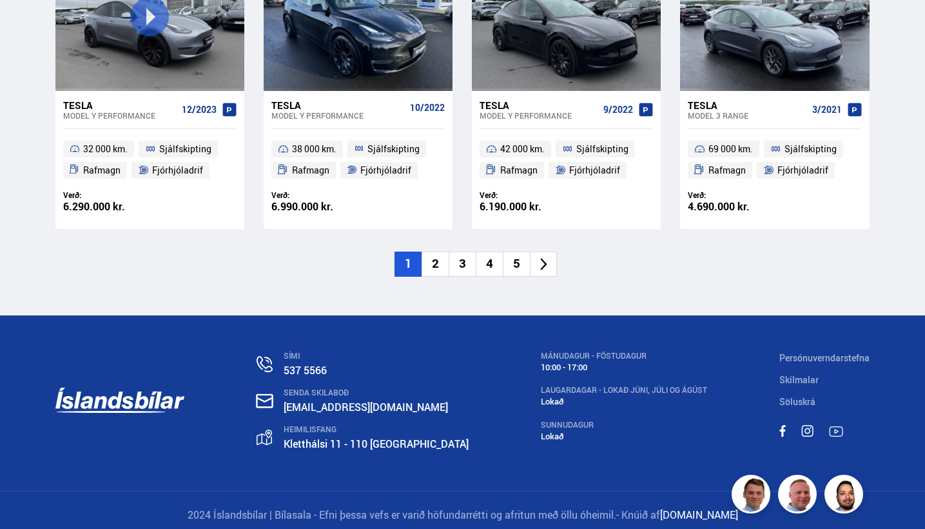
scroll to position [1956, 0]
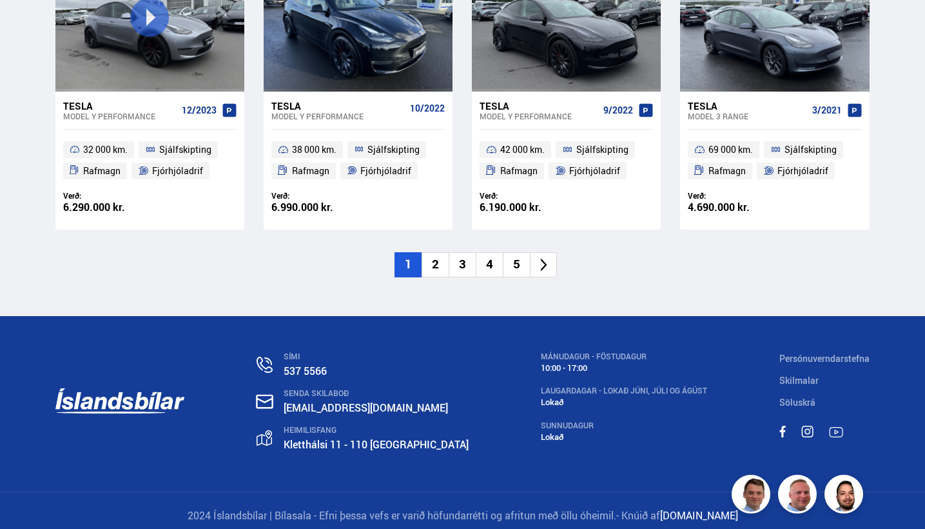
click at [495, 252] on li "4" at bounding box center [489, 264] width 27 height 25
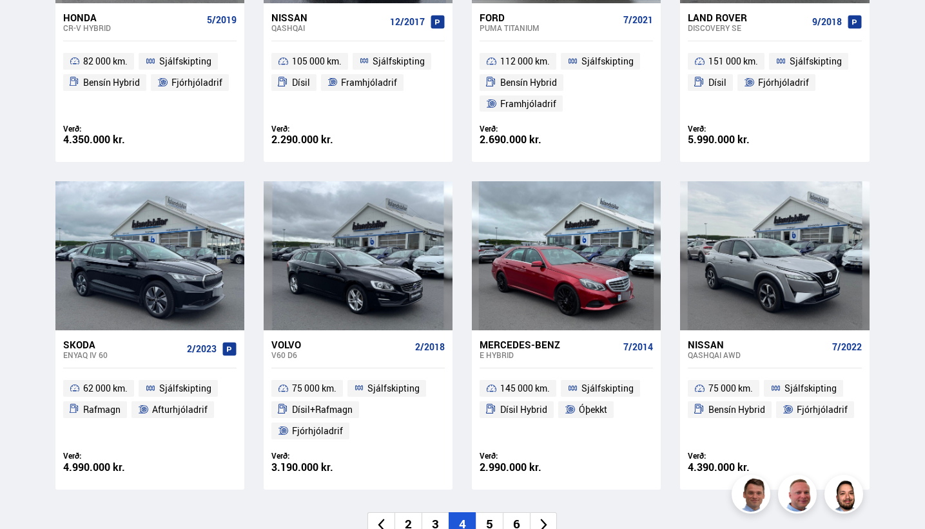
scroll to position [1794, 0]
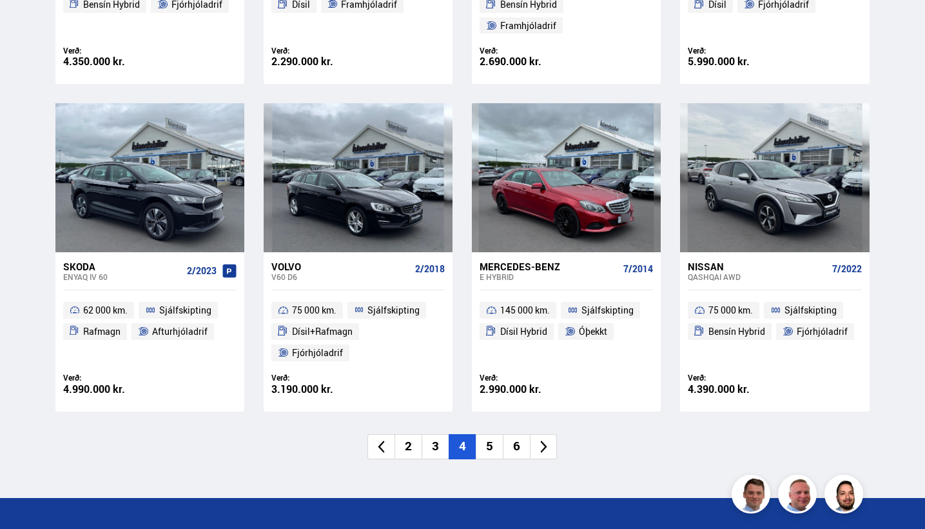
click at [496, 434] on li "5" at bounding box center [489, 446] width 27 height 25
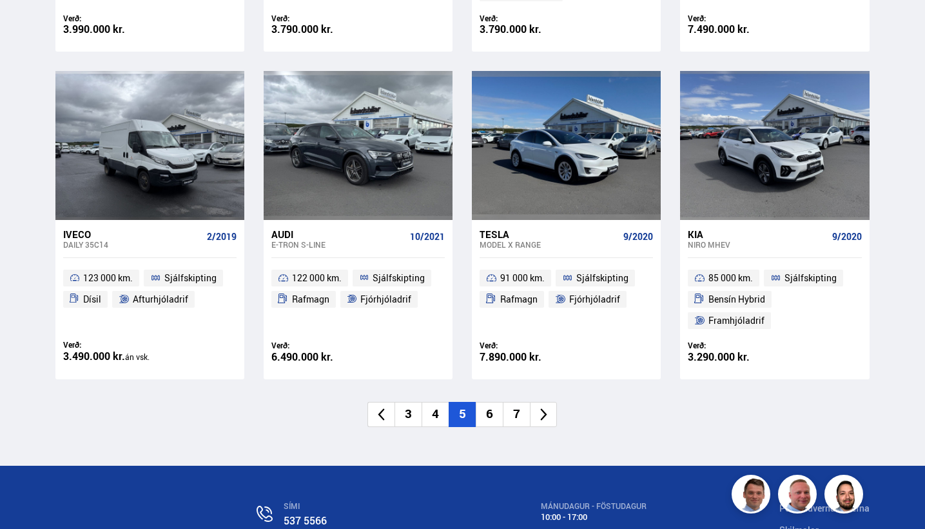
scroll to position [1902, 0]
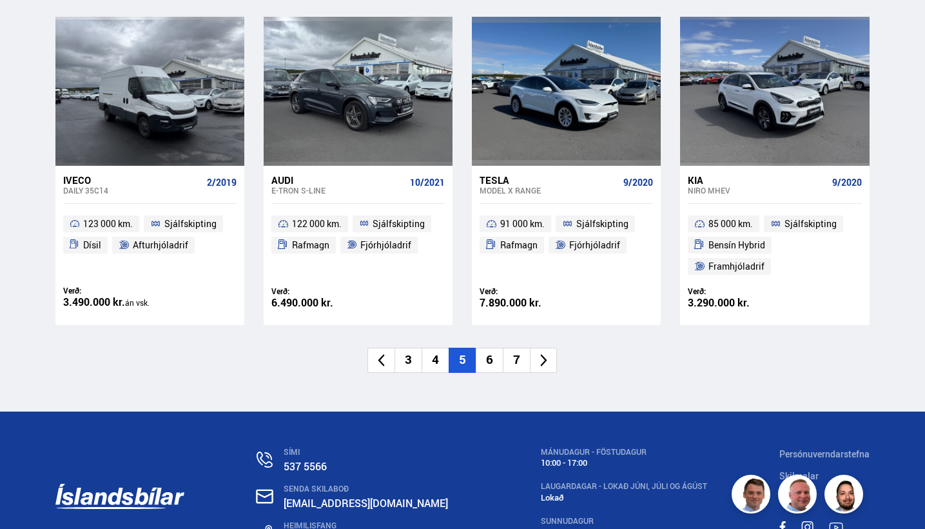
click at [489, 353] on li "6" at bounding box center [489, 360] width 27 height 25
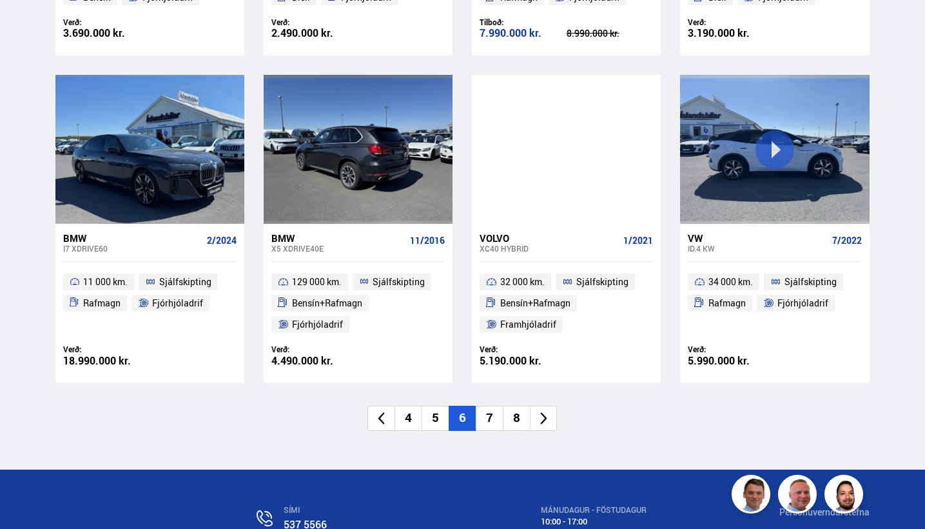
scroll to position [1888, 0]
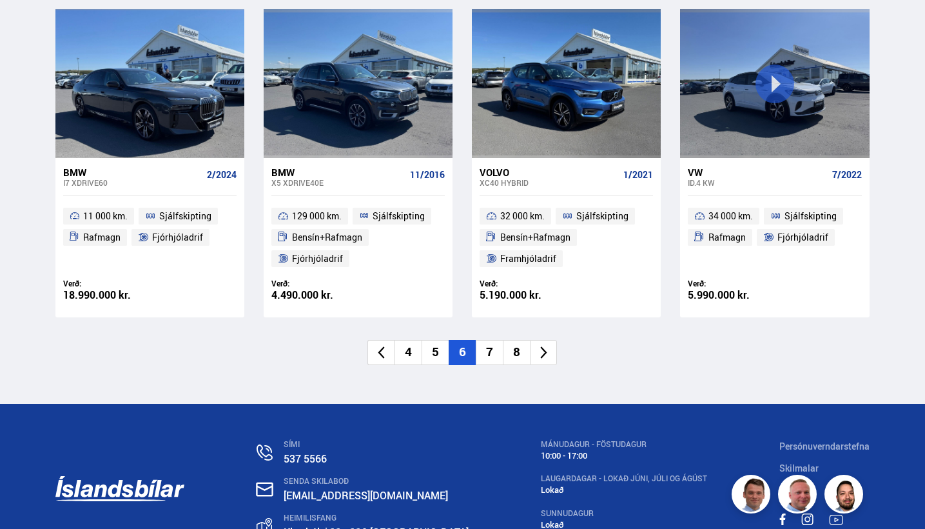
click at [486, 341] on li "7" at bounding box center [489, 352] width 27 height 25
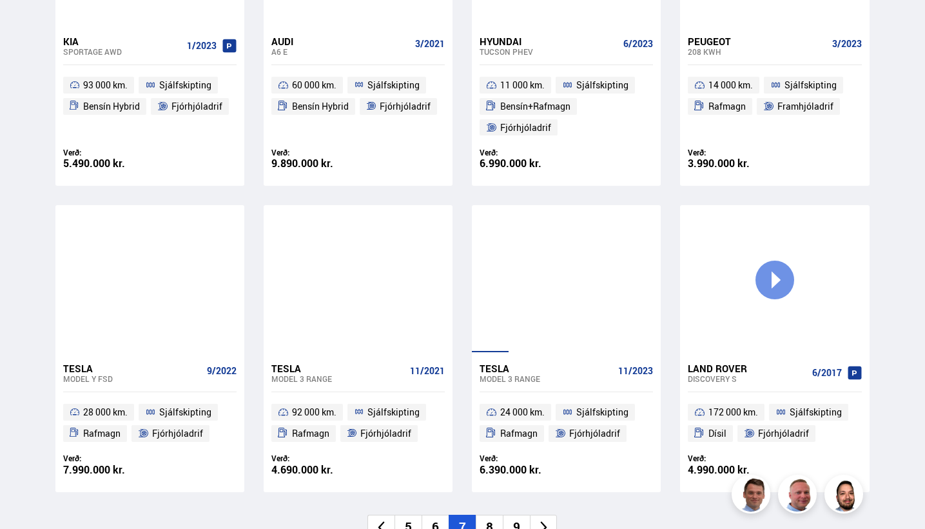
scroll to position [1795, 0]
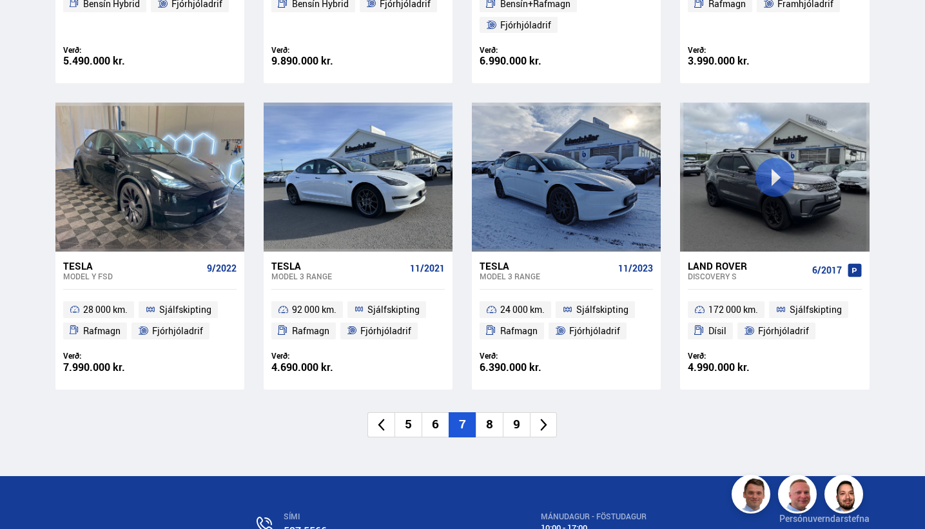
click at [491, 413] on li "8" at bounding box center [489, 424] width 27 height 25
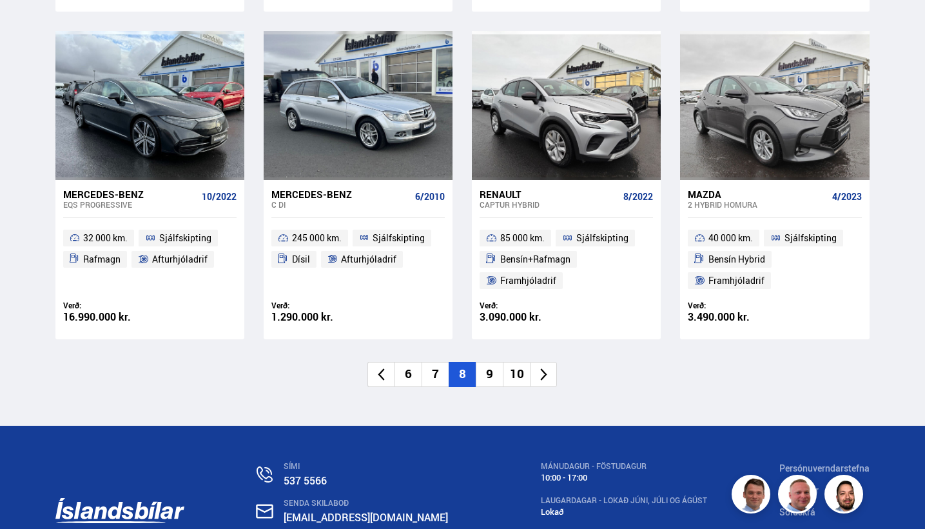
click at [493, 362] on li "9" at bounding box center [489, 374] width 27 height 25
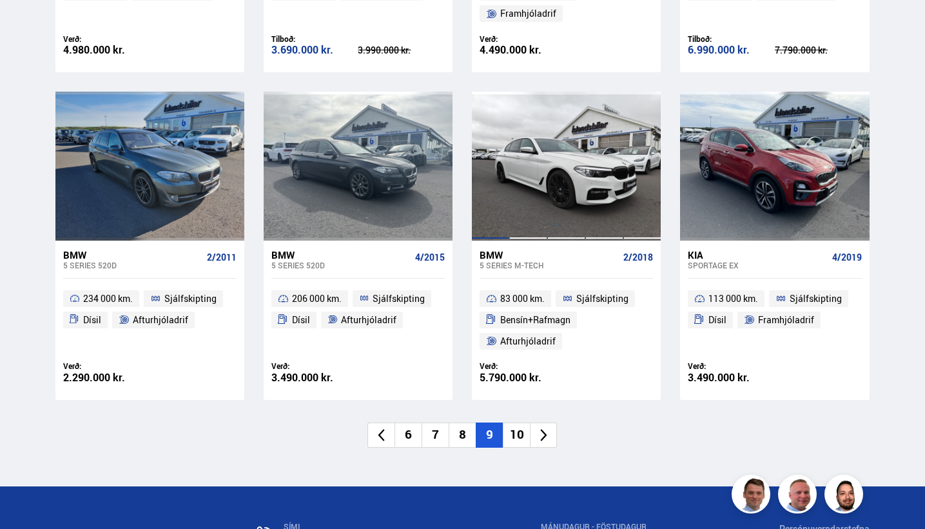
scroll to position [1844, 0]
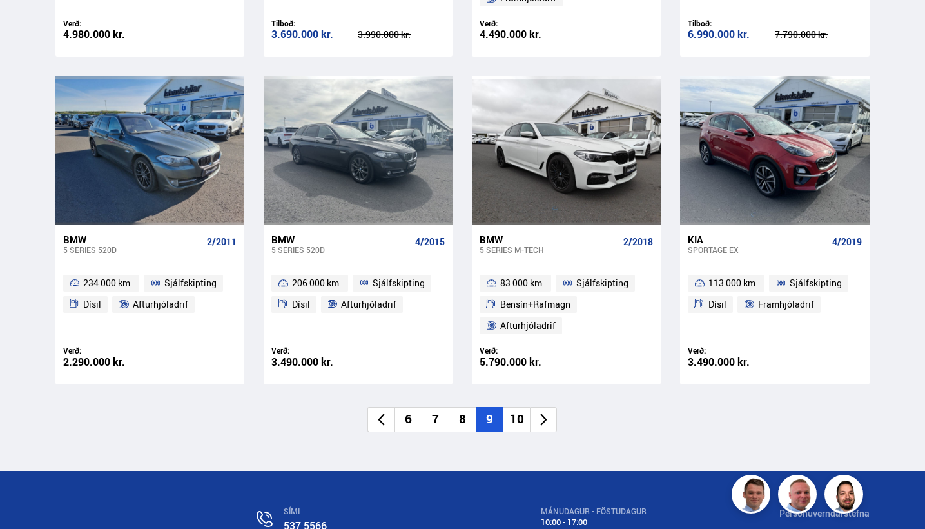
click at [517, 417] on li "10" at bounding box center [516, 419] width 27 height 25
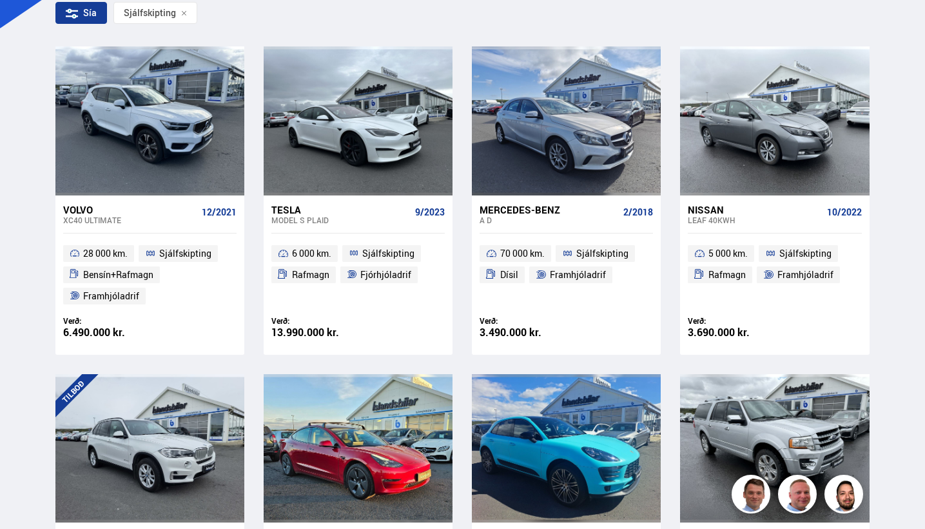
scroll to position [259, 1]
